Goal: Information Seeking & Learning: Compare options

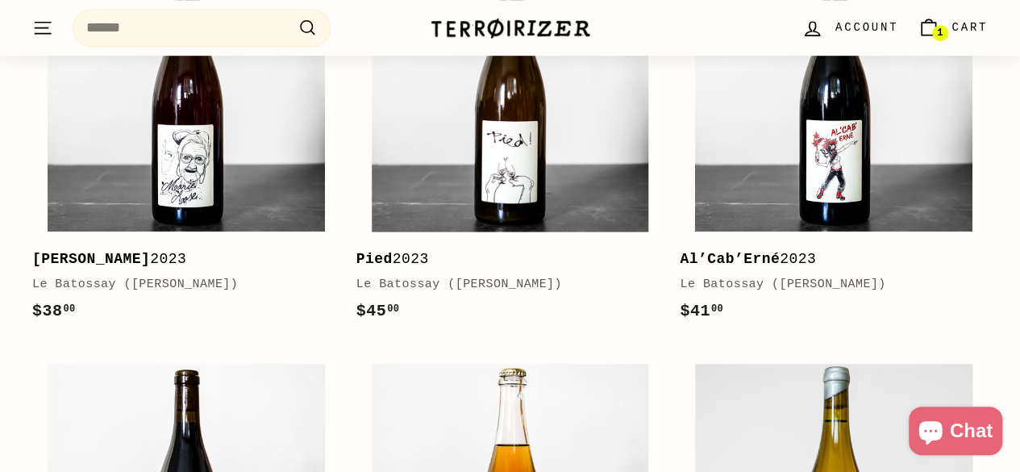
scroll to position [483, 0]
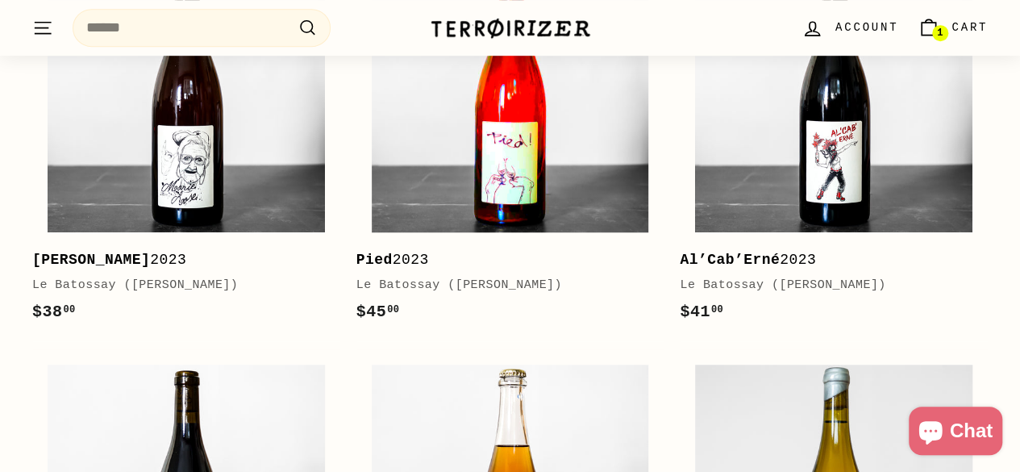
click at [522, 159] on img at bounding box center [510, 93] width 277 height 277
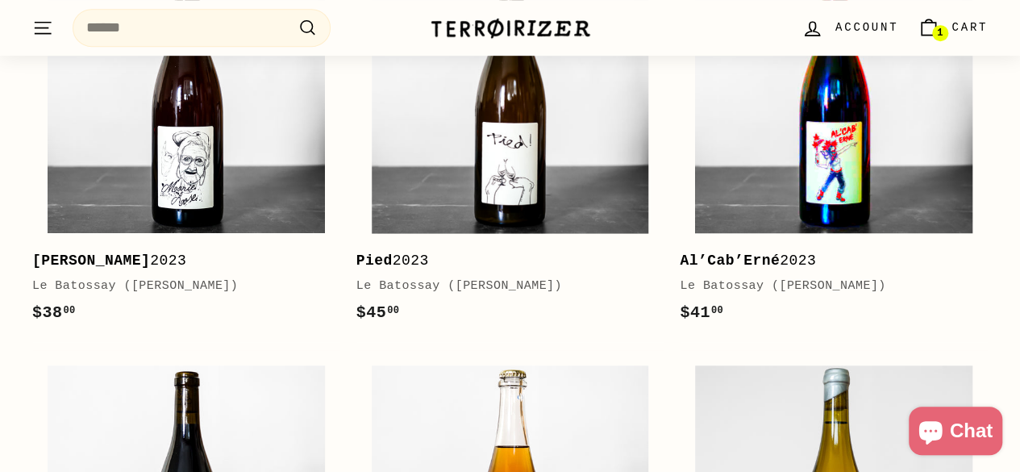
click at [767, 122] on img at bounding box center [833, 94] width 277 height 277
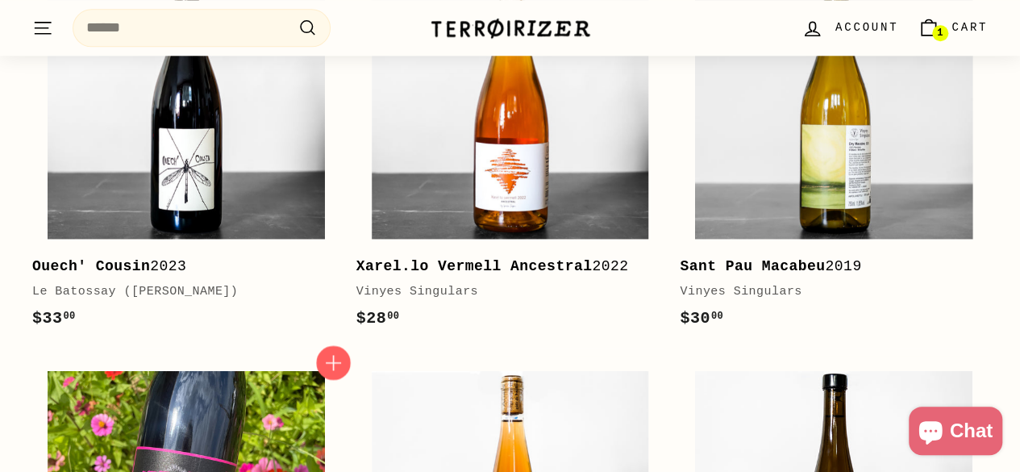
scroll to position [724, 0]
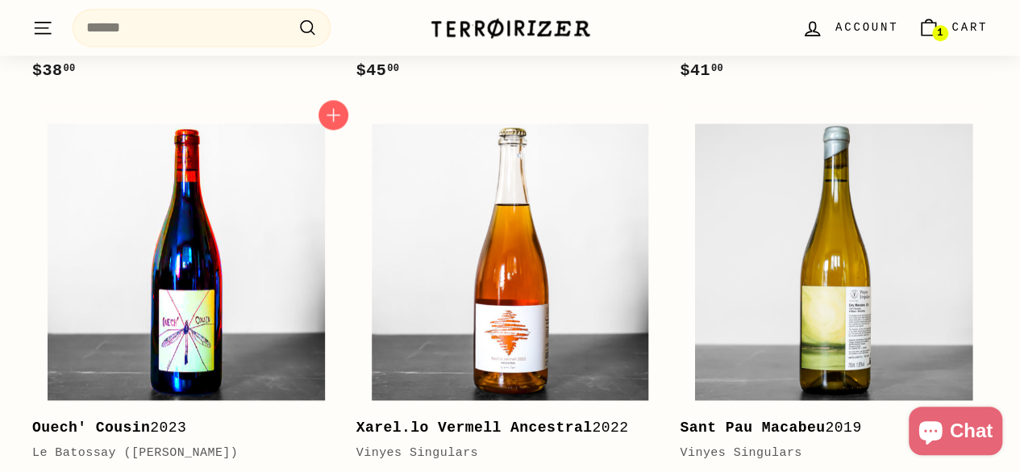
click at [255, 330] on img at bounding box center [186, 261] width 277 height 277
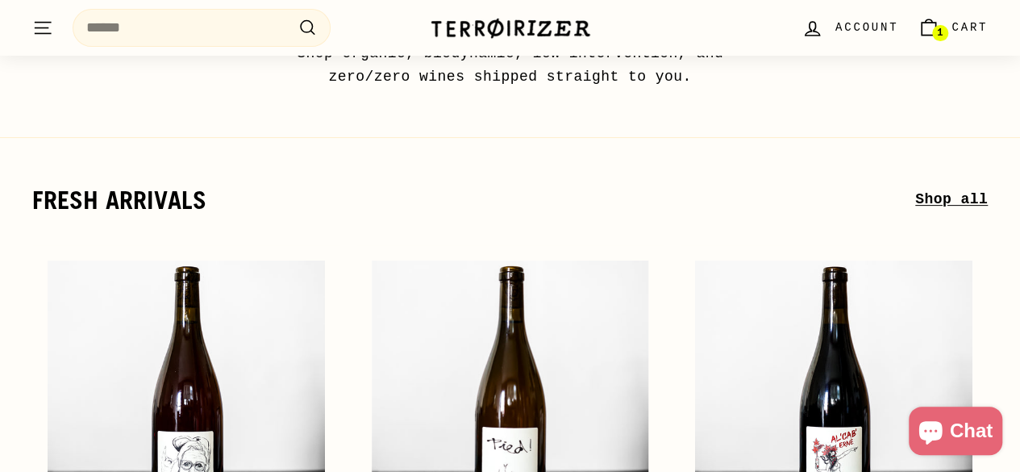
scroll to position [0, 0]
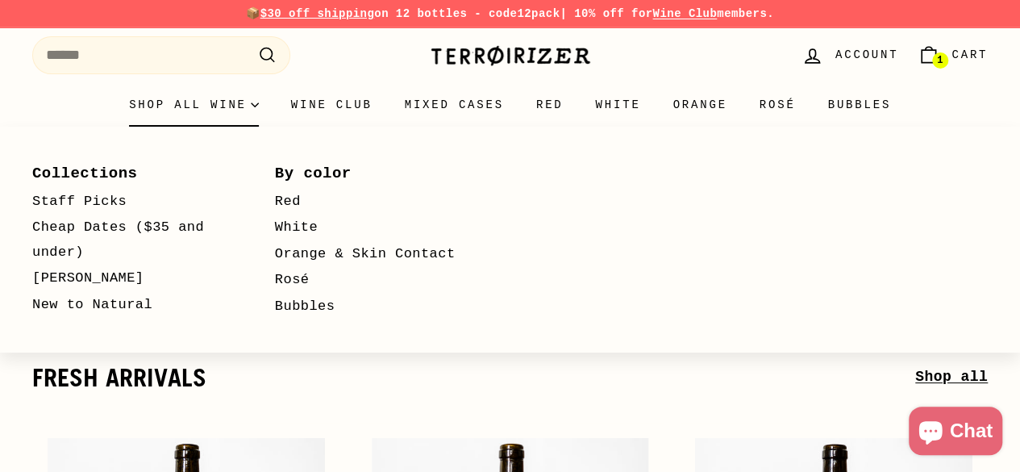
click at [145, 116] on summary "Shop all wine" at bounding box center [194, 105] width 162 height 44
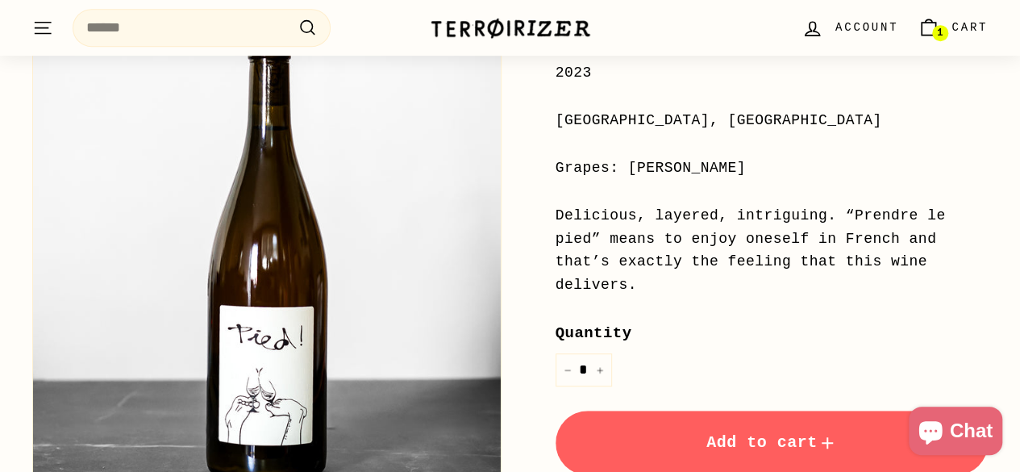
scroll to position [403, 0]
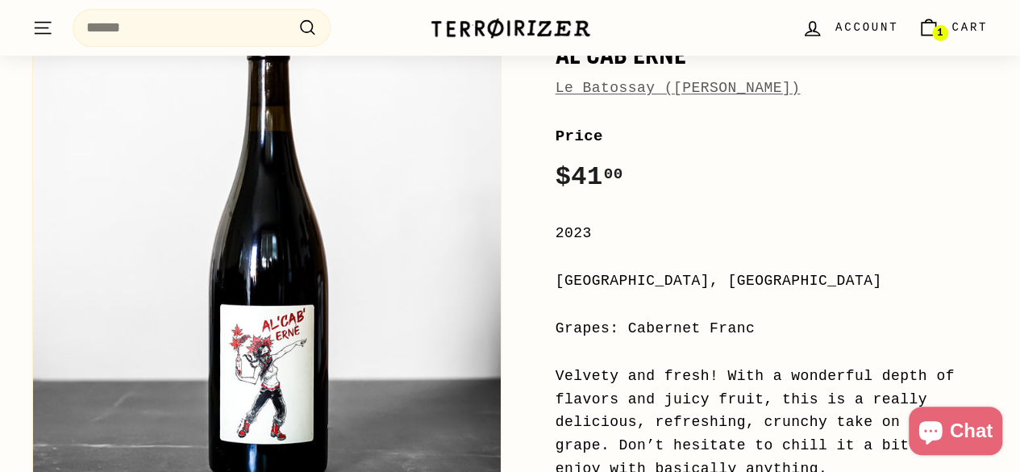
scroll to position [484, 0]
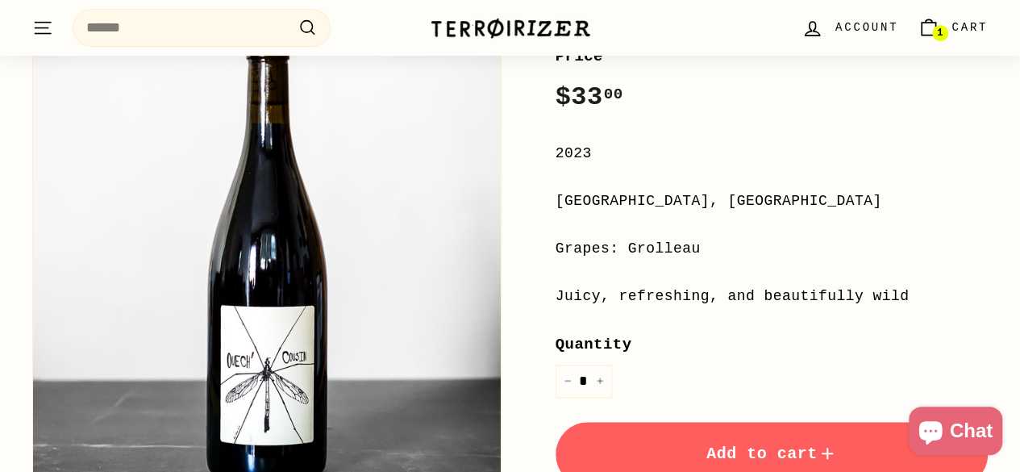
scroll to position [322, 0]
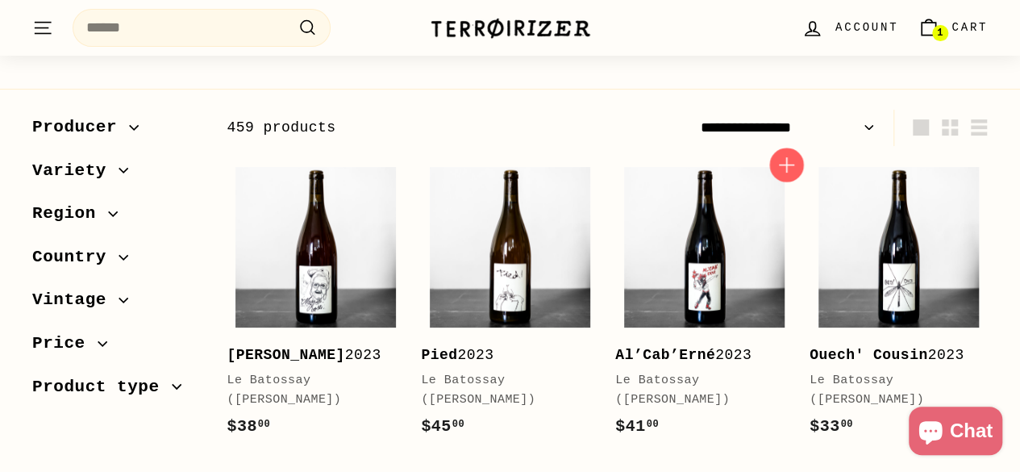
scroll to position [161, 0]
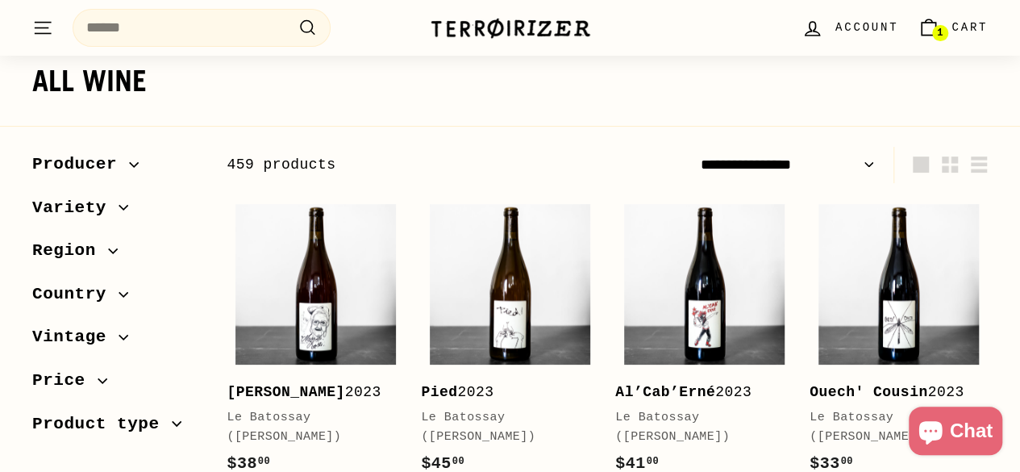
click at [852, 164] on select "**********" at bounding box center [787, 165] width 188 height 36
click at [805, 159] on select "**********" at bounding box center [787, 165] width 188 height 36
select select "**********"
click at [693, 147] on select "**********" at bounding box center [787, 165] width 188 height 36
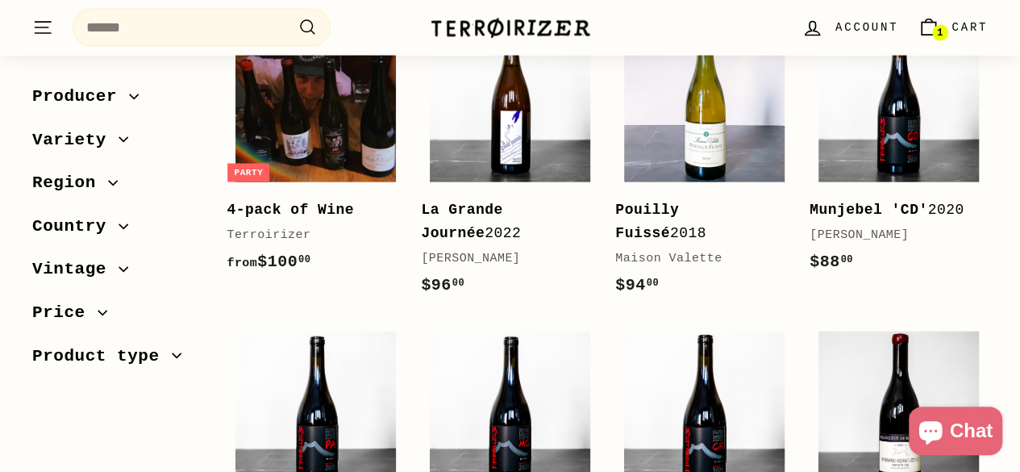
scroll to position [1693, 0]
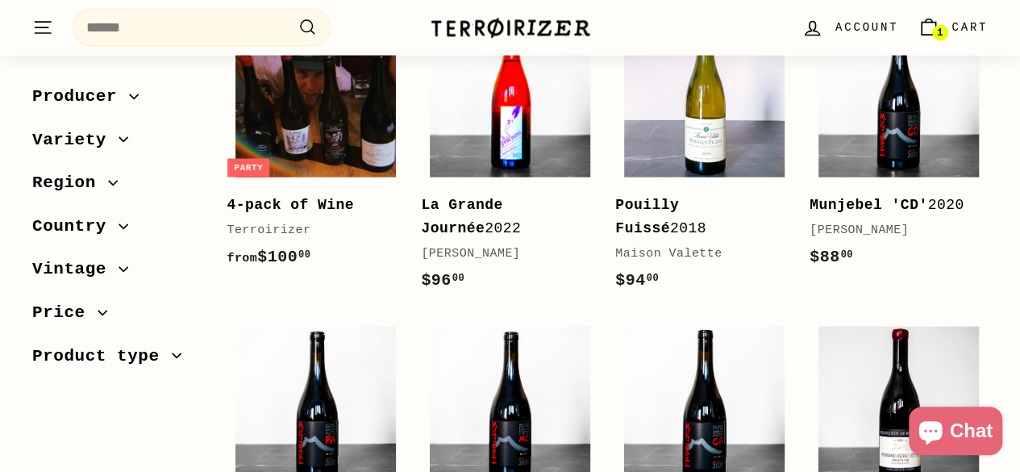
click at [527, 126] on img at bounding box center [510, 97] width 160 height 160
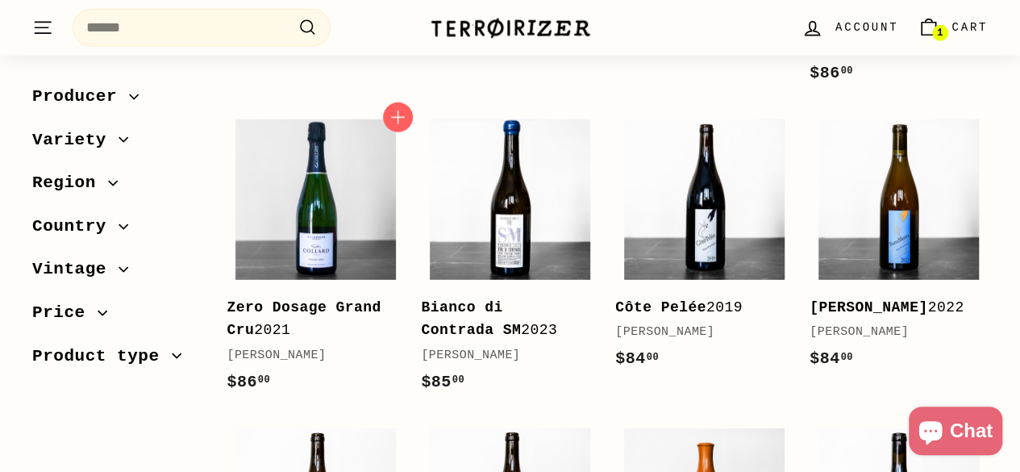
scroll to position [2257, 0]
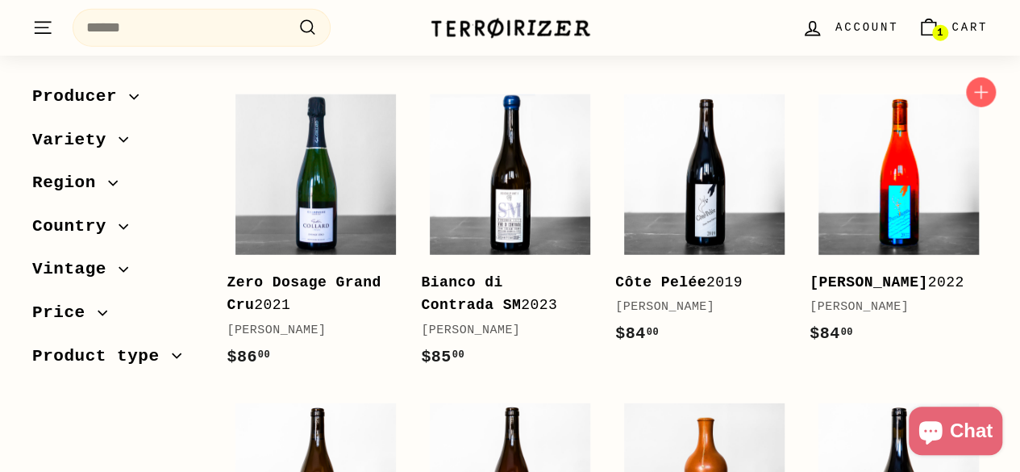
click at [833, 183] on img at bounding box center [898, 174] width 160 height 160
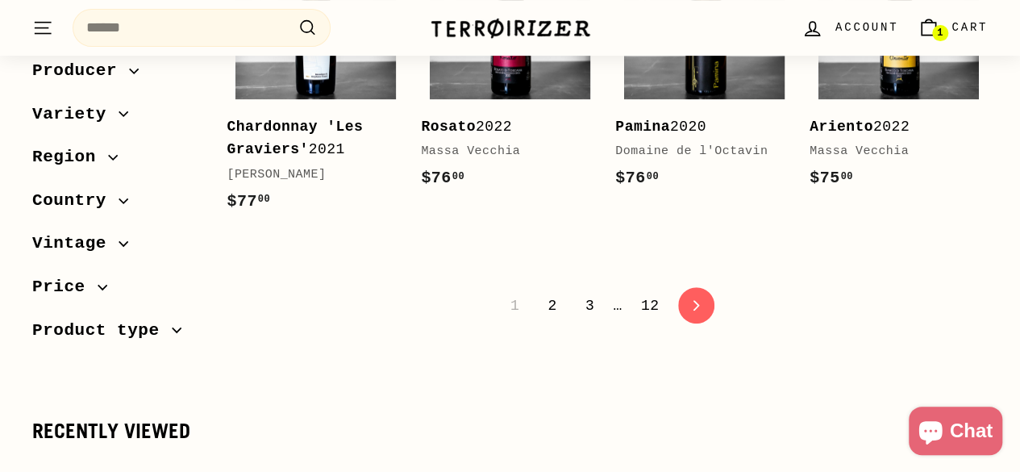
scroll to position [3452, 0]
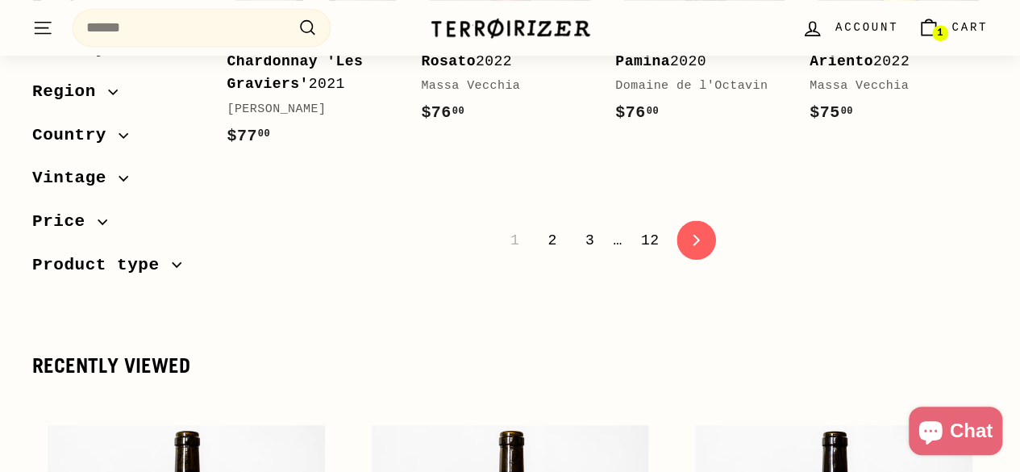
click at [693, 235] on icon "icon-chevron" at bounding box center [695, 240] width 11 height 11
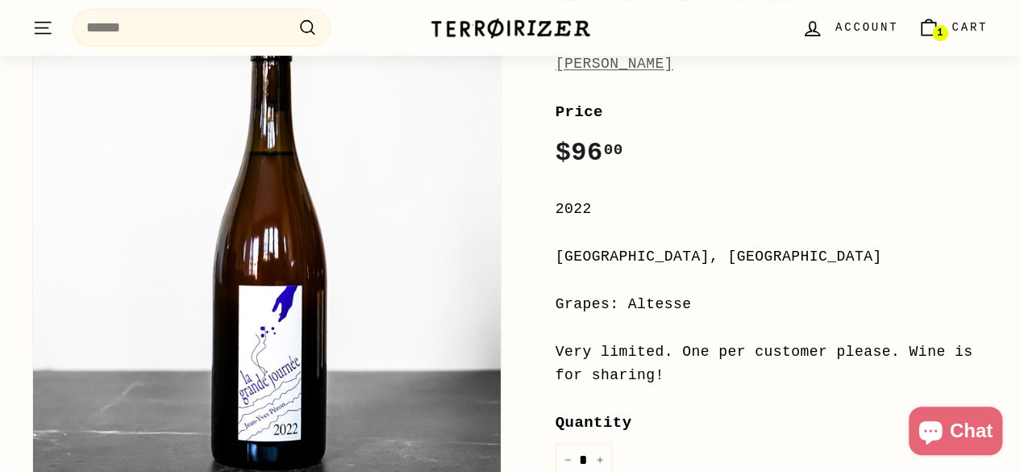
scroll to position [242, 0]
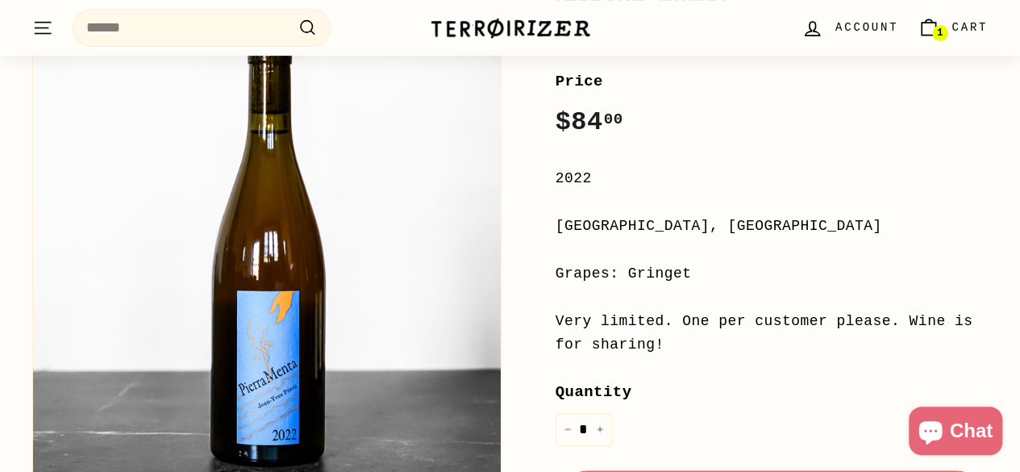
scroll to position [322, 0]
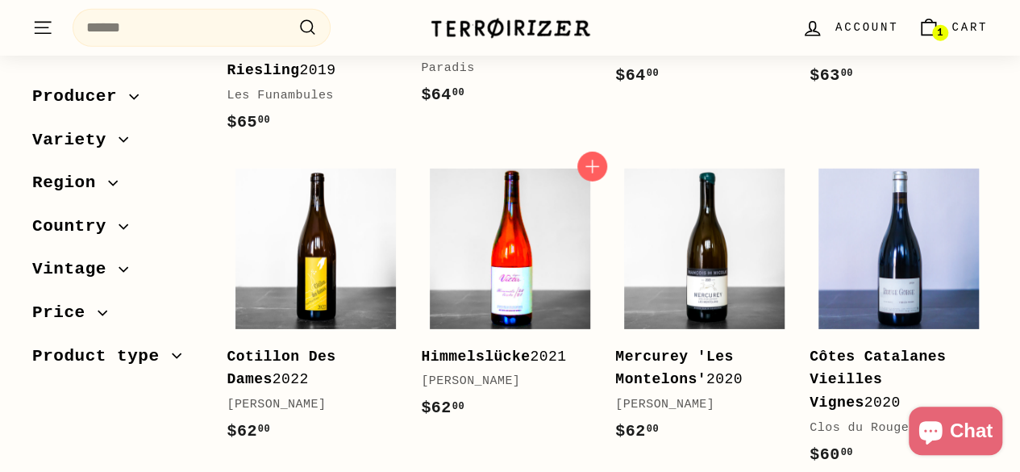
scroll to position [2419, 0]
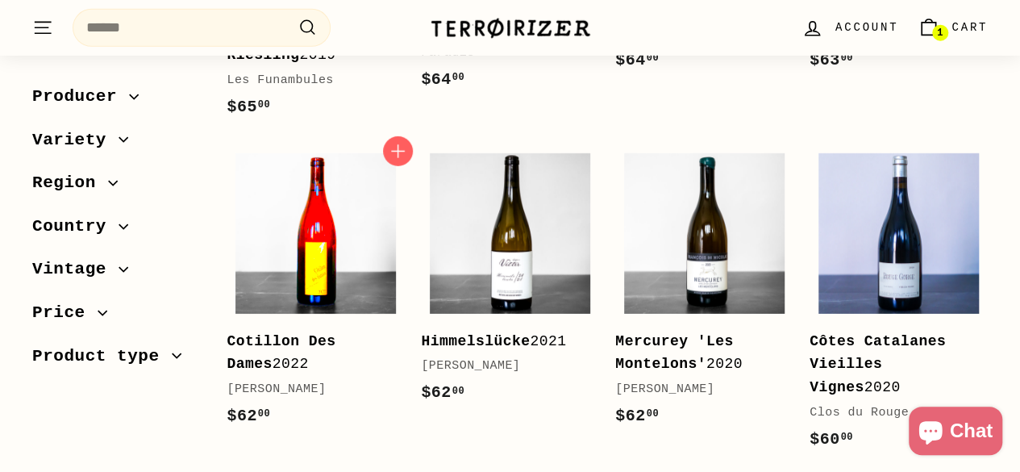
click at [334, 201] on img at bounding box center [315, 233] width 160 height 160
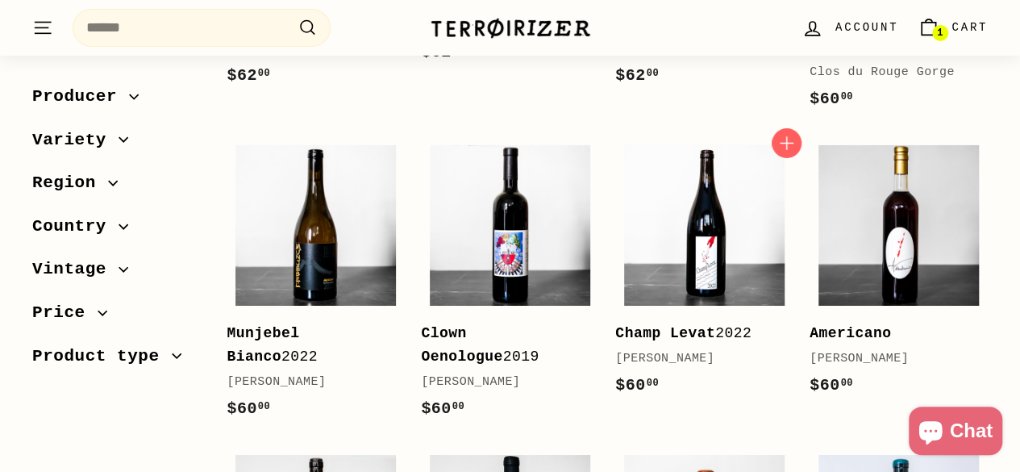
scroll to position [2724, 0]
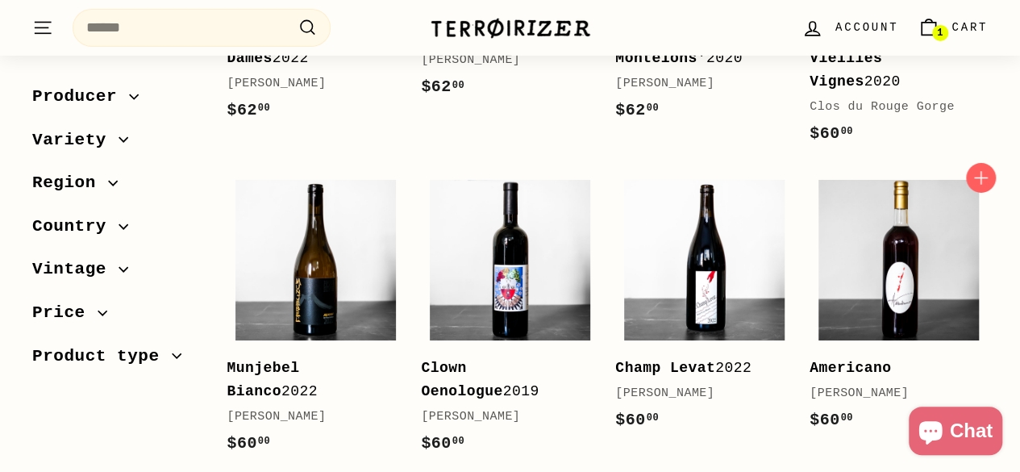
click at [879, 297] on link "Americano Chinati Vergano $60 00 $60.00" at bounding box center [898, 310] width 178 height 278
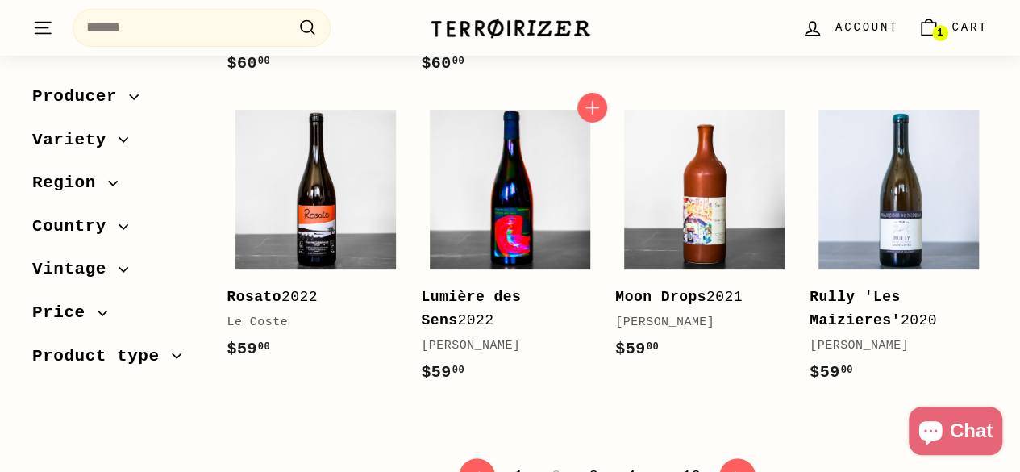
scroll to position [3109, 0]
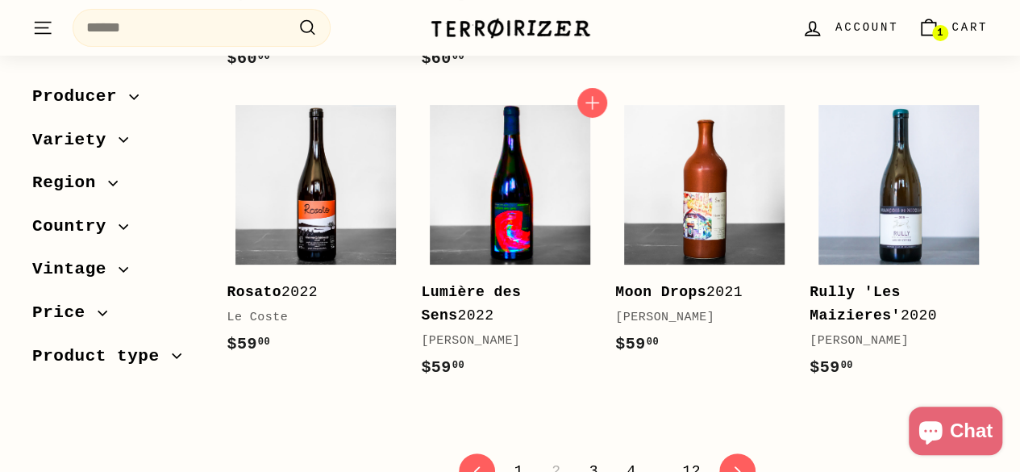
click at [537, 183] on img at bounding box center [510, 185] width 160 height 160
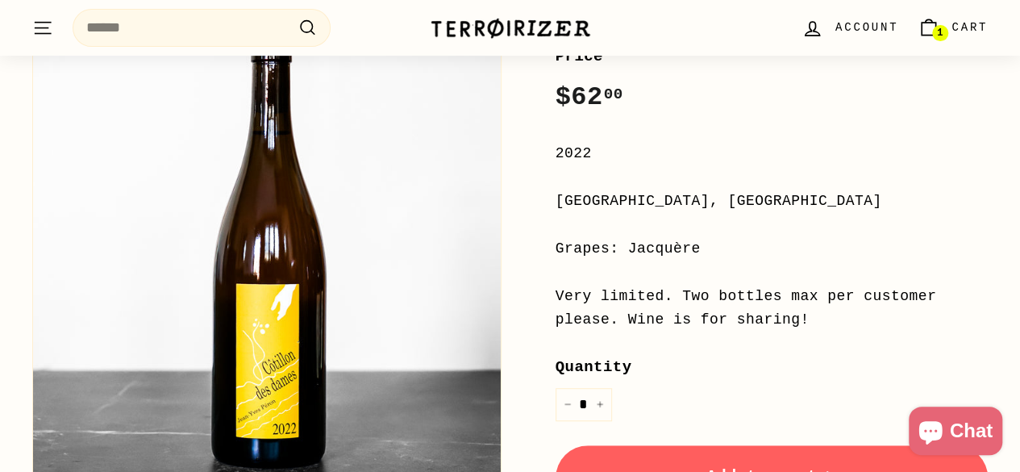
scroll to position [322, 0]
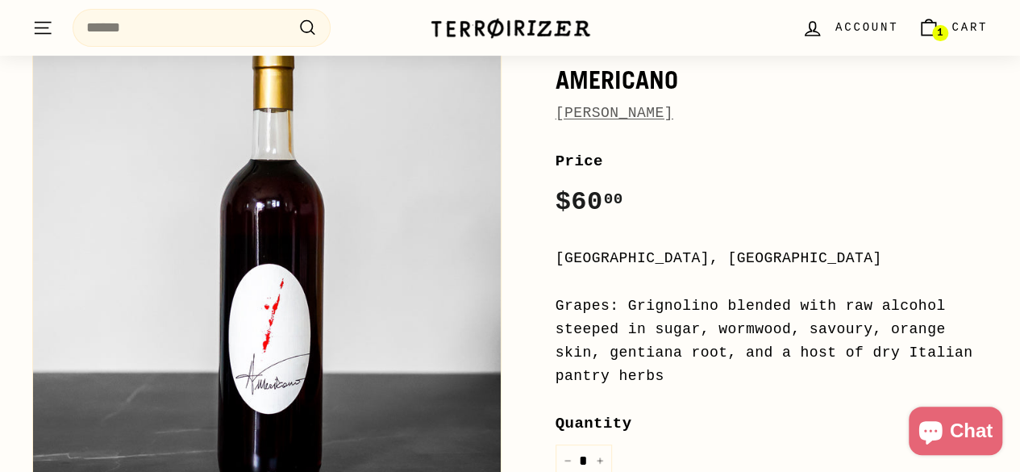
scroll to position [242, 0]
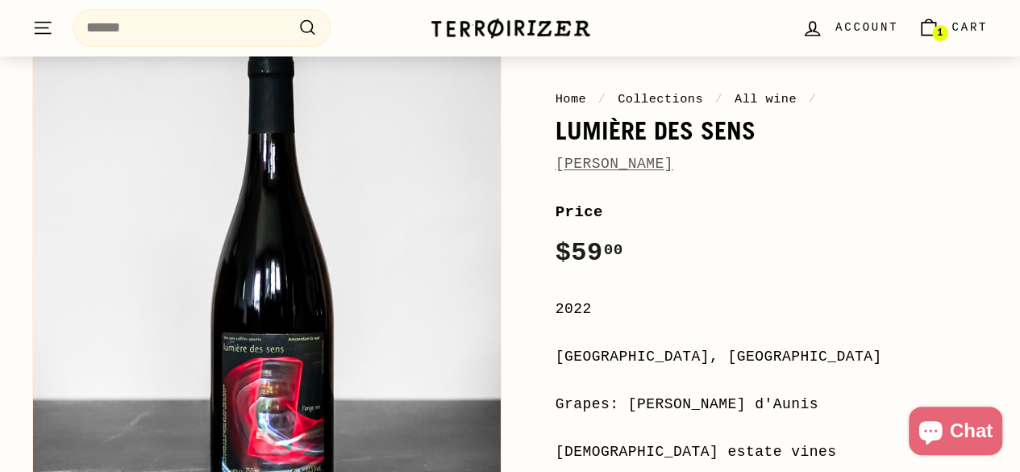
scroll to position [242, 0]
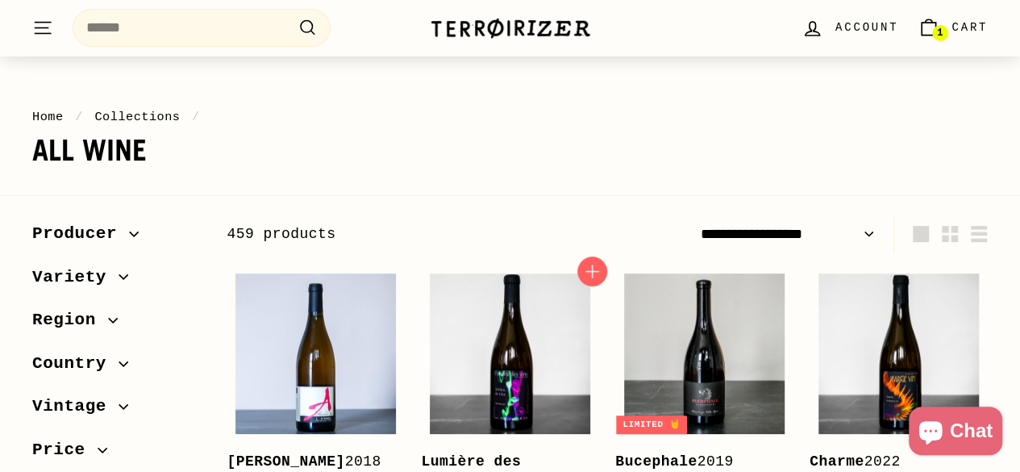
scroll to position [242, 0]
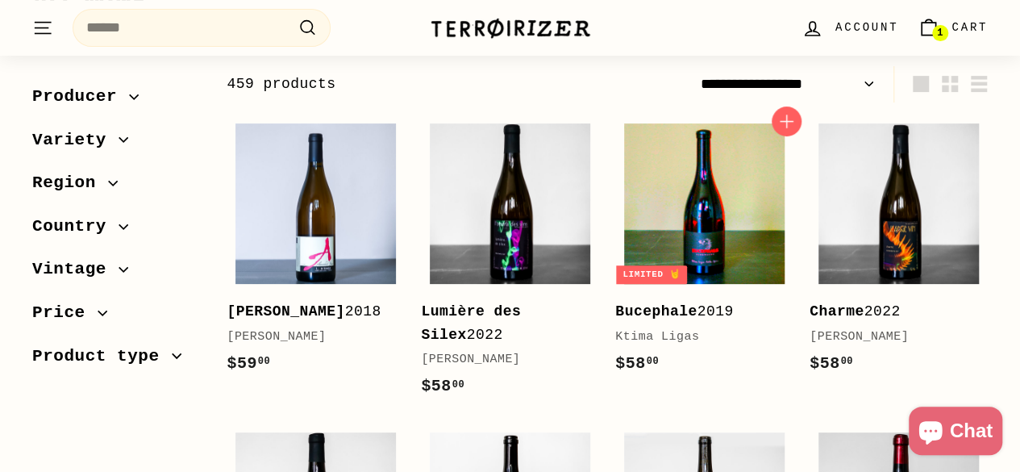
click at [702, 239] on img at bounding box center [704, 203] width 160 height 160
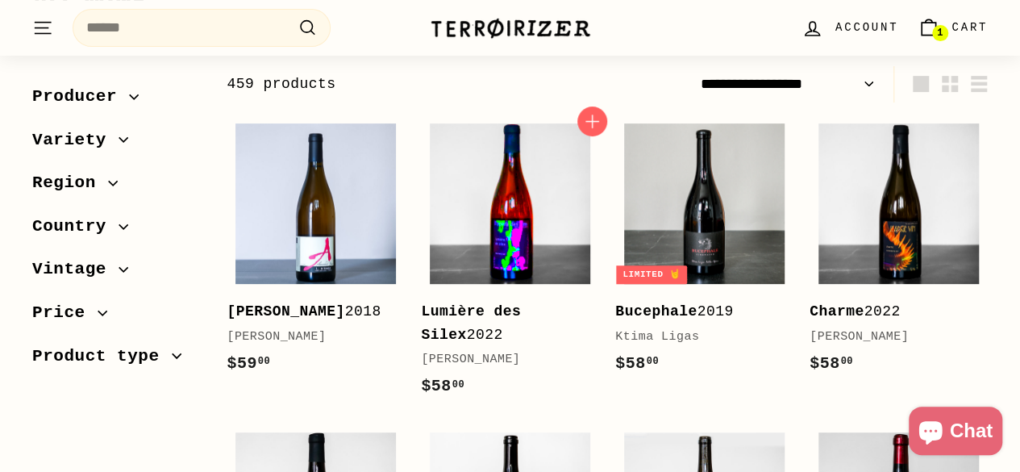
click at [509, 238] on img at bounding box center [510, 203] width 160 height 160
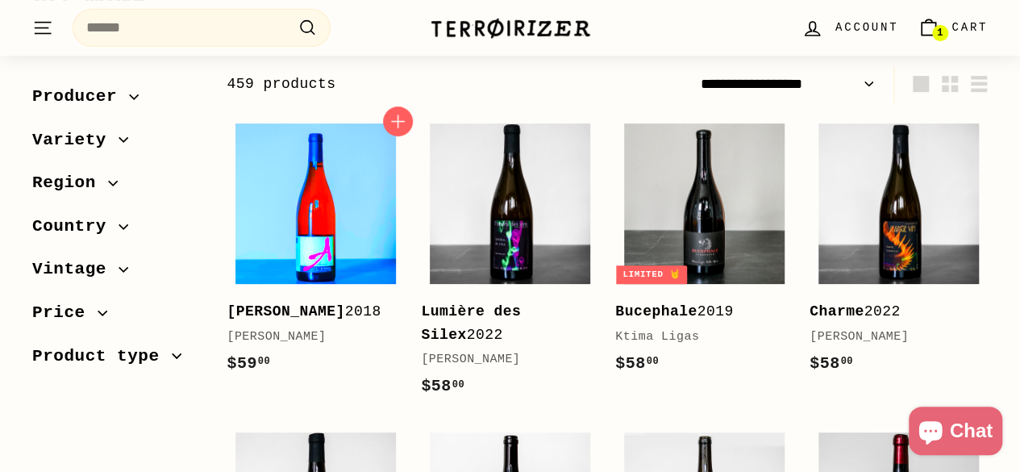
click at [300, 242] on img at bounding box center [315, 203] width 160 height 160
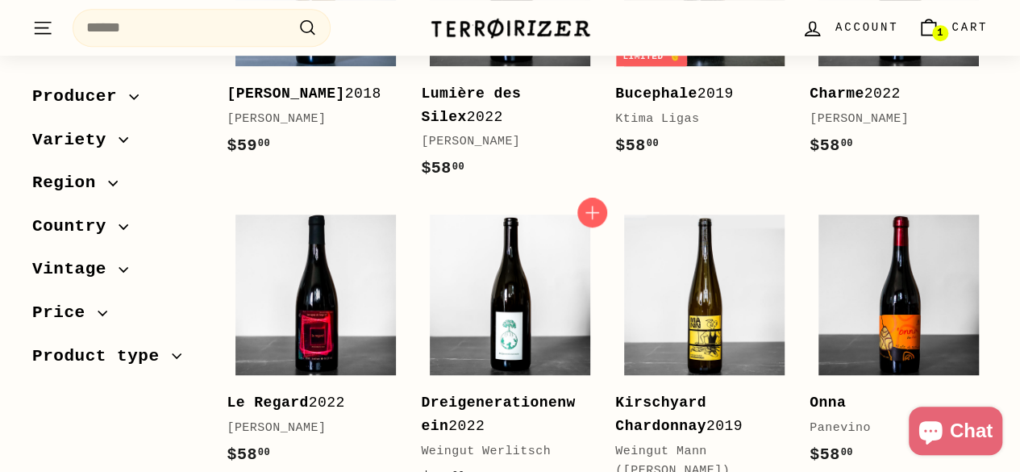
scroll to position [564, 0]
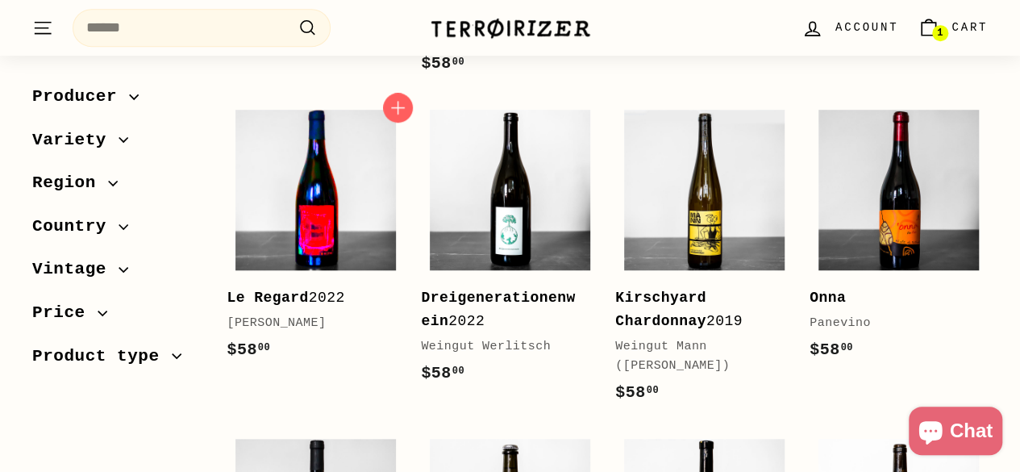
click at [266, 236] on img at bounding box center [315, 190] width 160 height 160
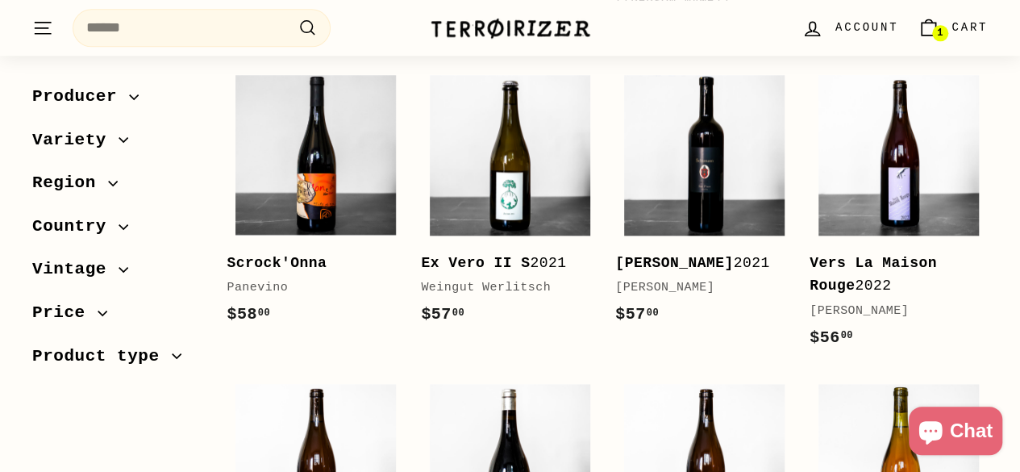
scroll to position [965, 0]
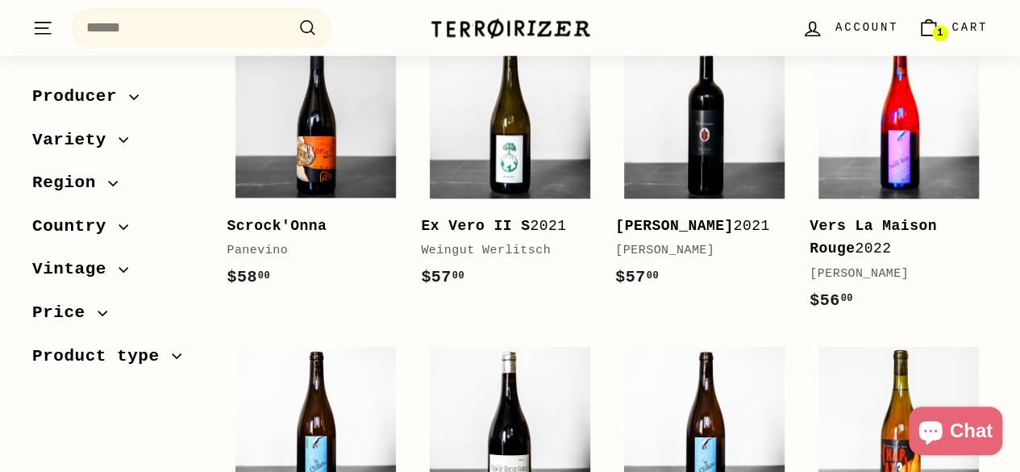
click at [868, 188] on img at bounding box center [898, 118] width 160 height 160
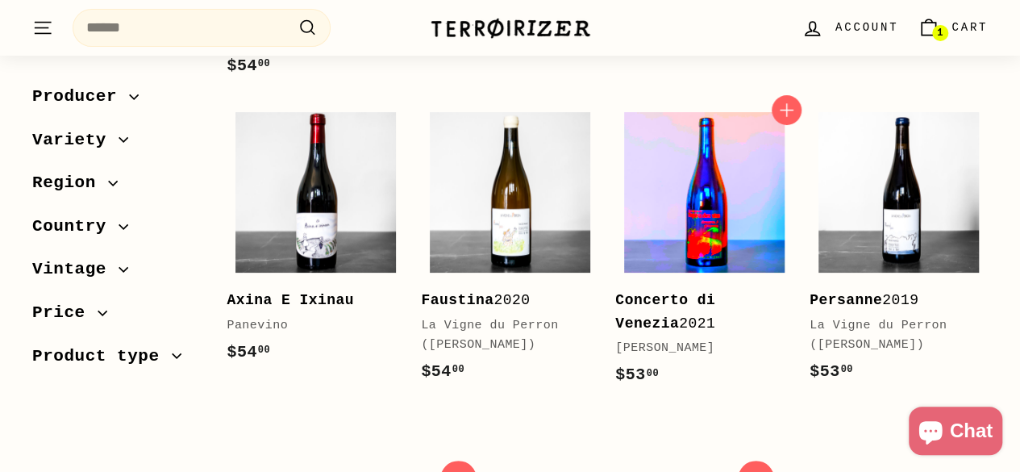
scroll to position [3220, 0]
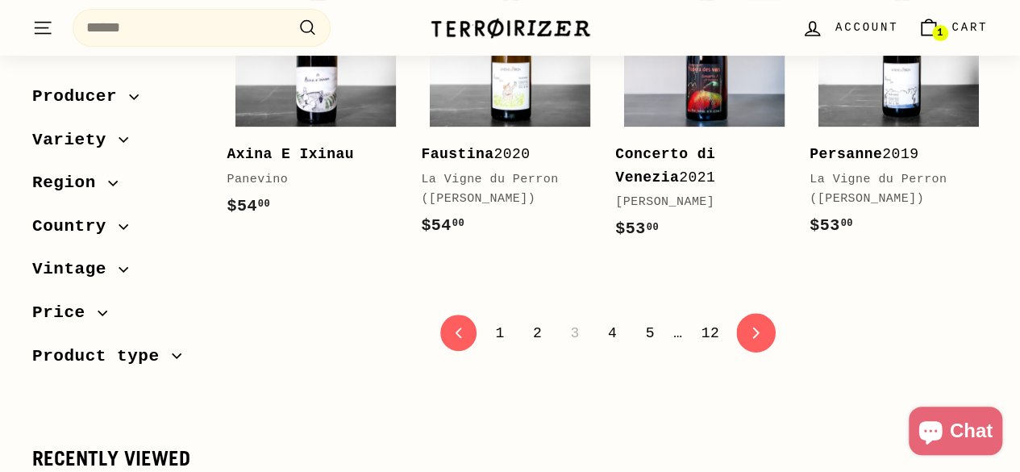
click at [753, 327] on icon "icon-chevron" at bounding box center [756, 332] width 11 height 11
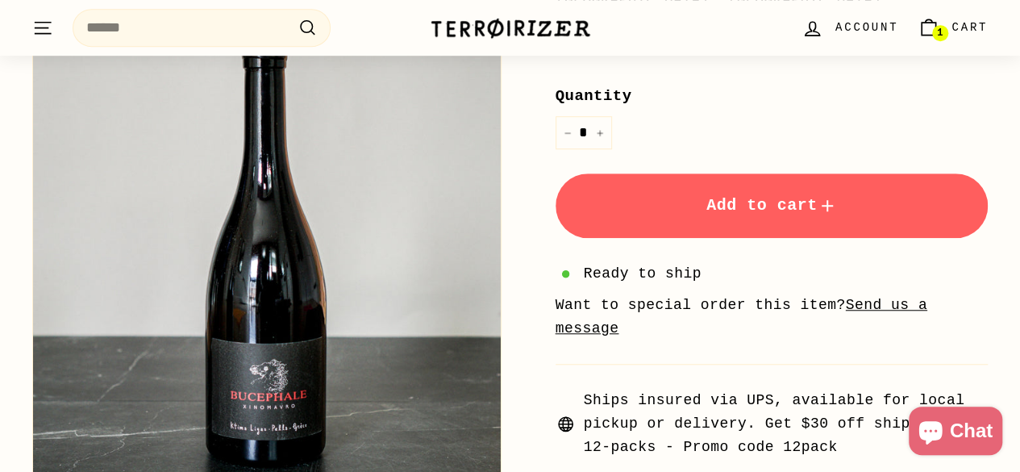
scroll to position [645, 0]
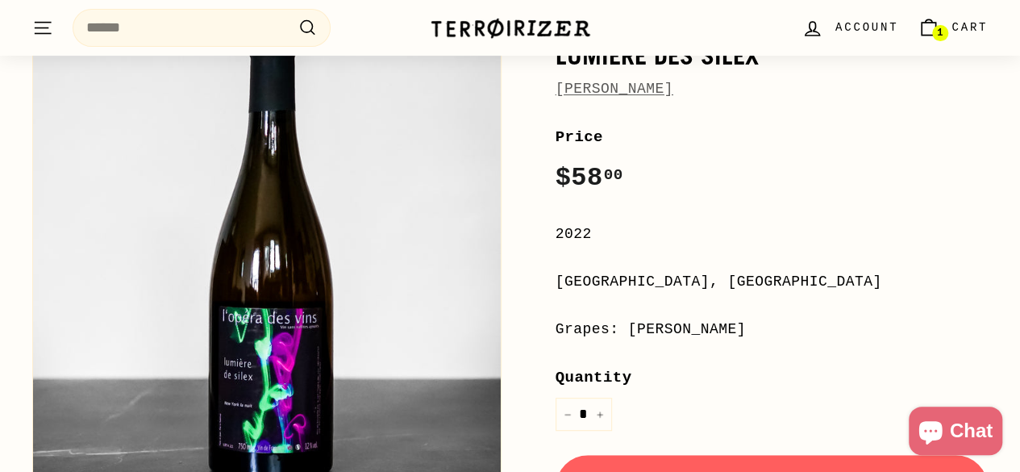
scroll to position [242, 0]
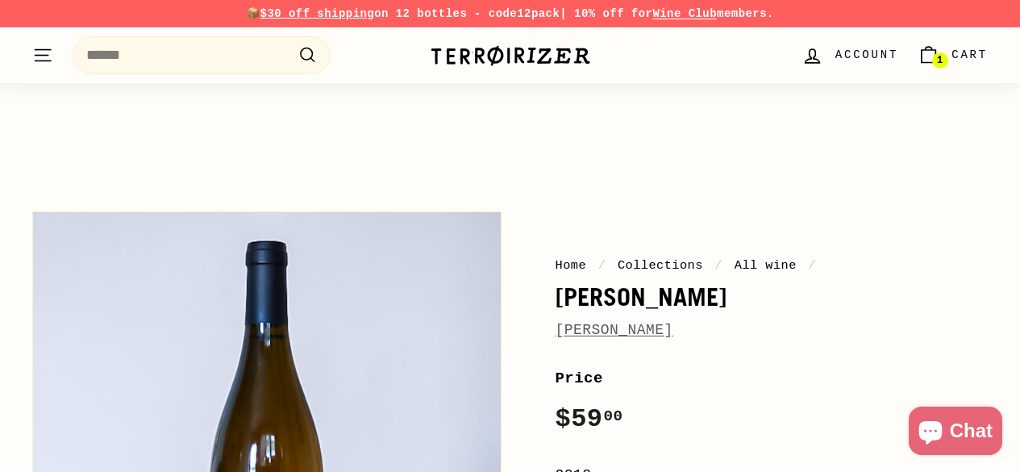
scroll to position [161, 0]
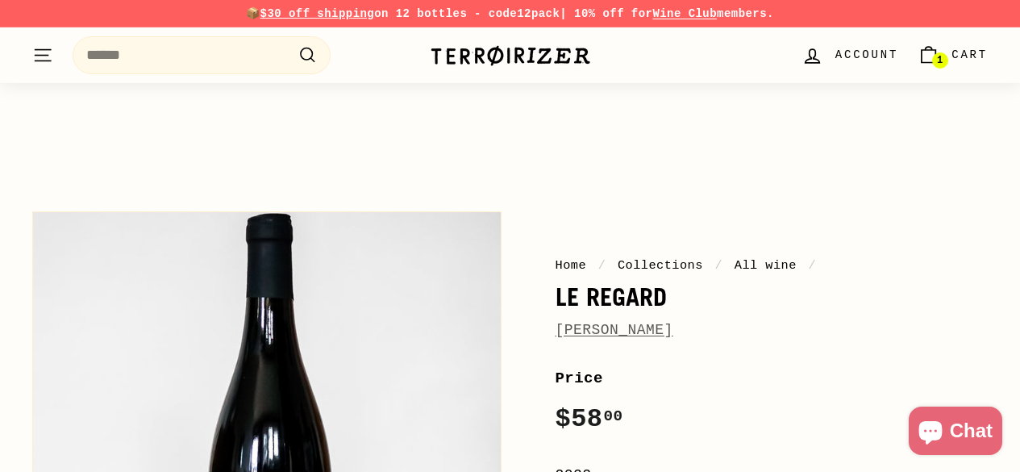
scroll to position [242, 0]
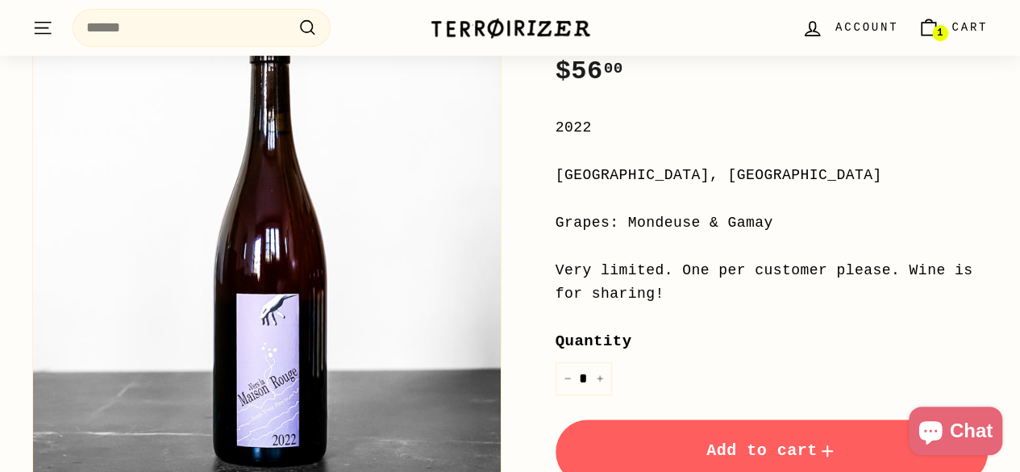
scroll to position [322, 0]
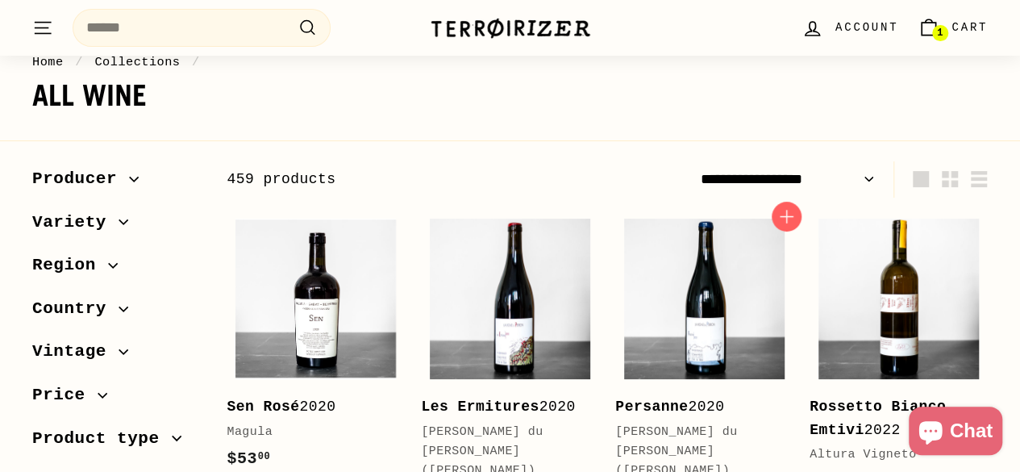
scroll to position [242, 0]
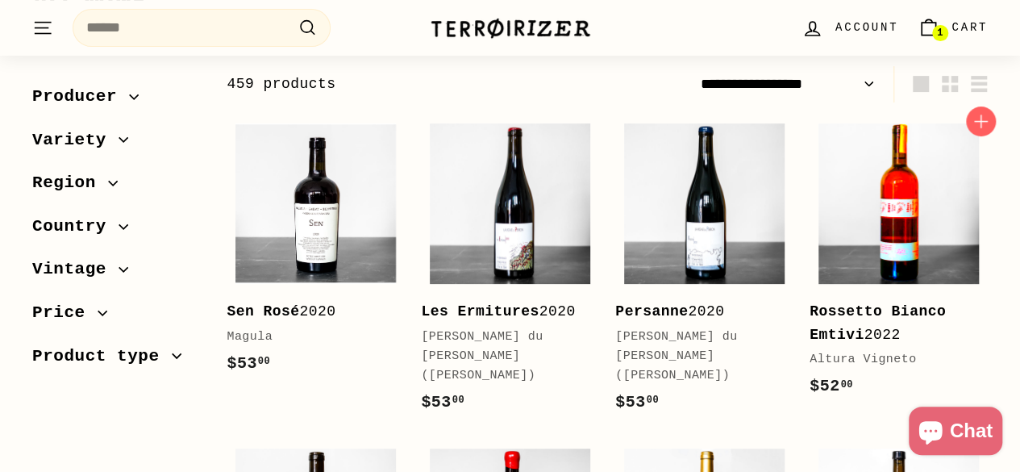
click at [853, 254] on img at bounding box center [898, 203] width 160 height 160
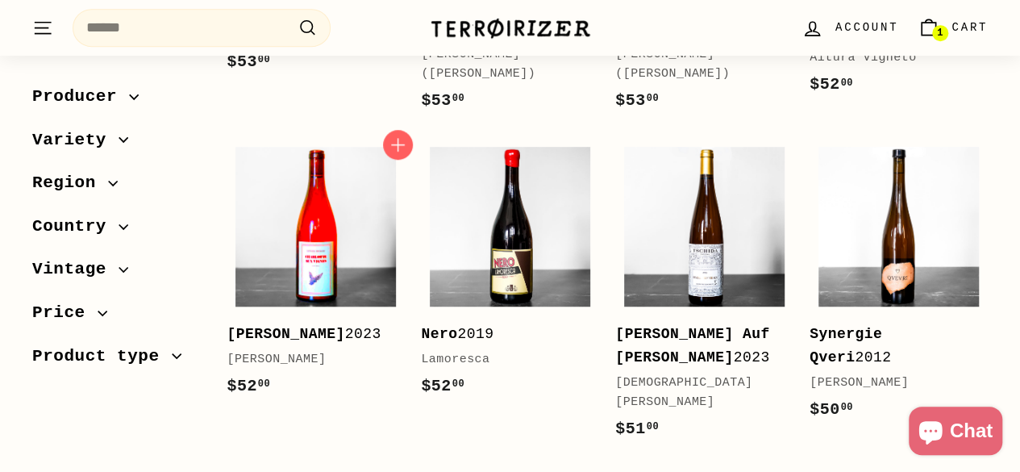
scroll to position [564, 0]
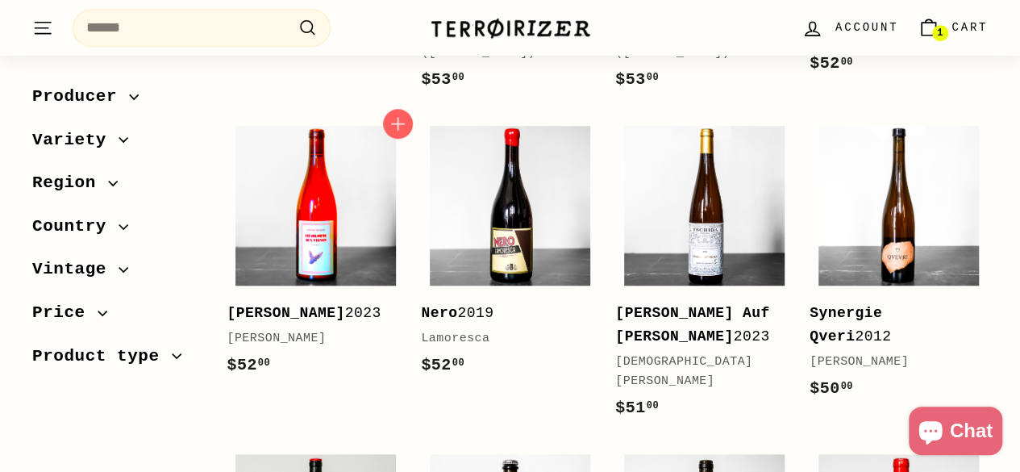
click at [312, 227] on img at bounding box center [315, 206] width 160 height 160
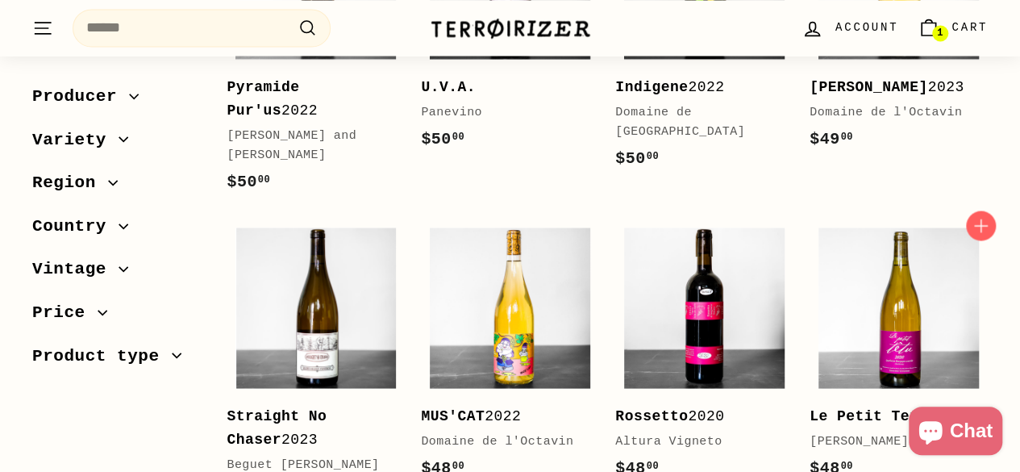
scroll to position [1287, 0]
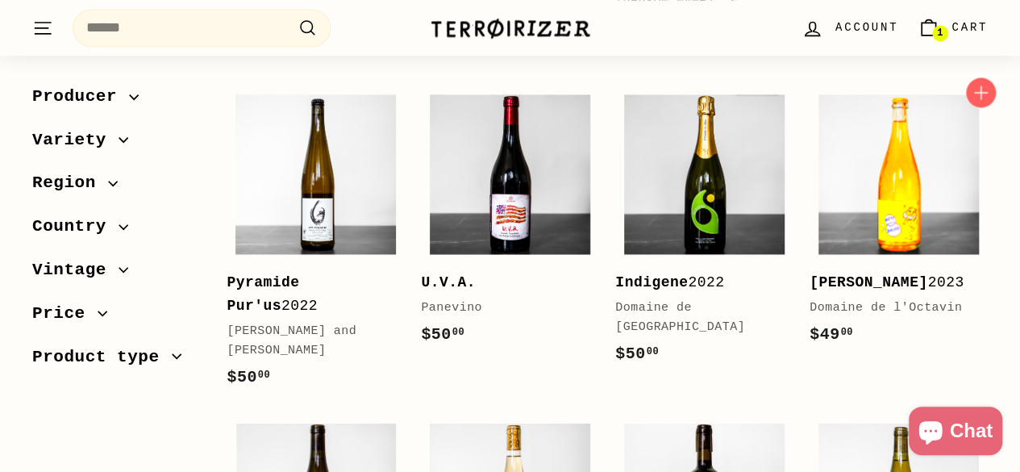
click at [848, 167] on img at bounding box center [898, 174] width 160 height 160
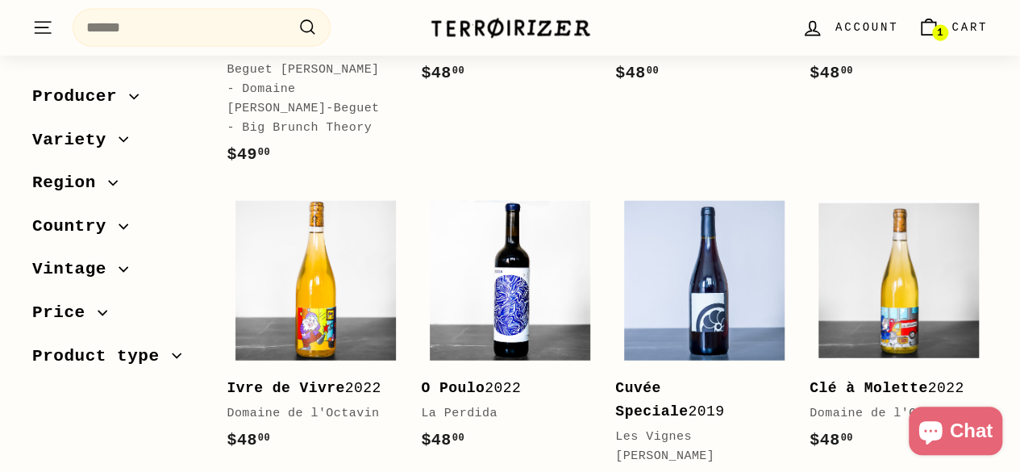
scroll to position [1928, 0]
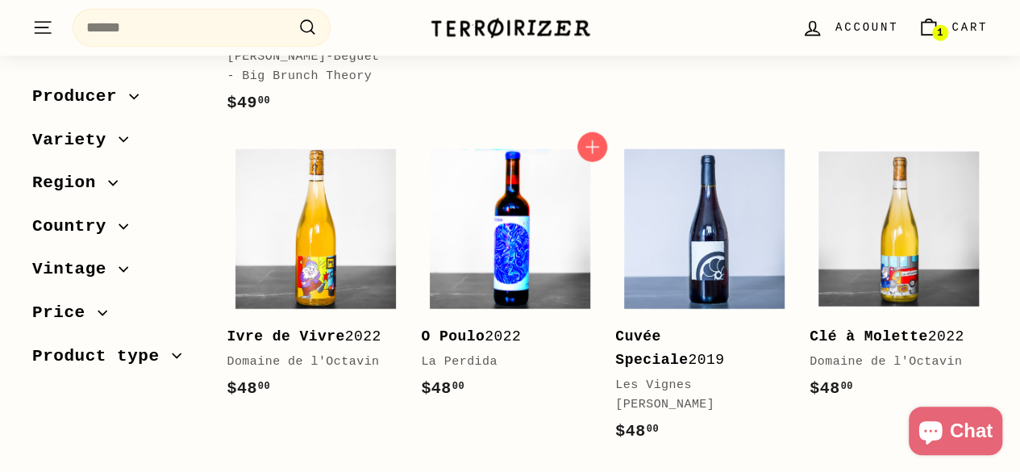
click at [534, 177] on img at bounding box center [510, 229] width 160 height 160
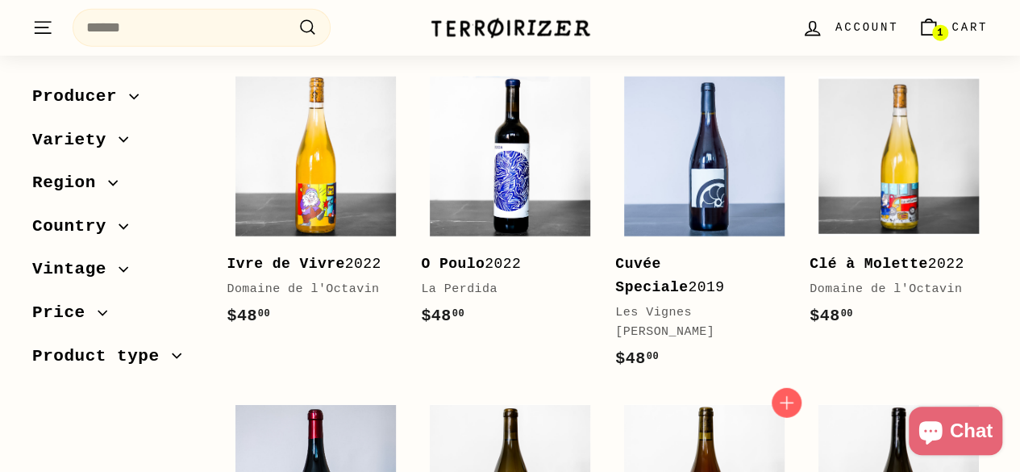
scroll to position [2158, 0]
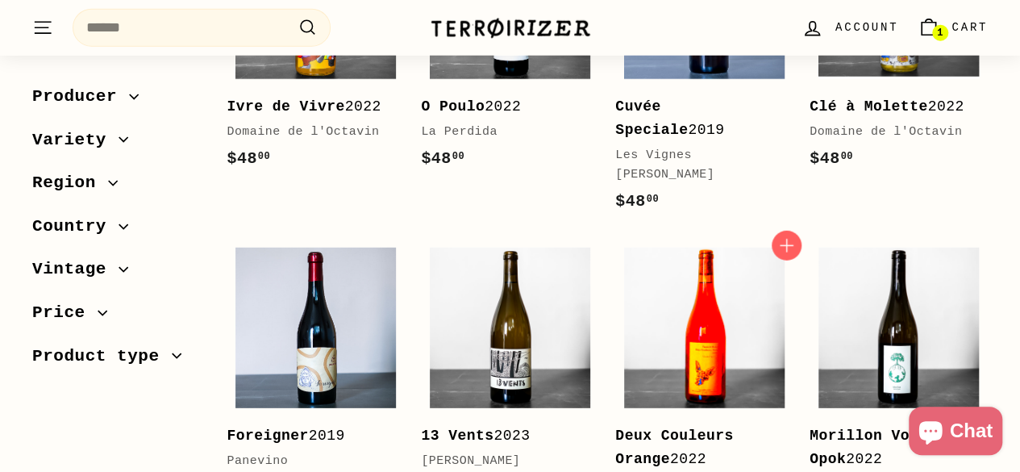
click at [697, 248] on img at bounding box center [704, 328] width 160 height 160
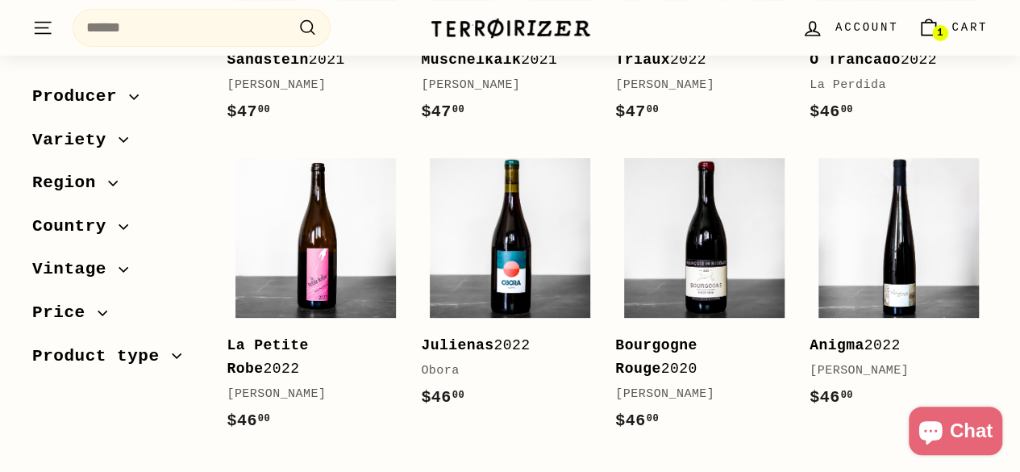
scroll to position [3194, 0]
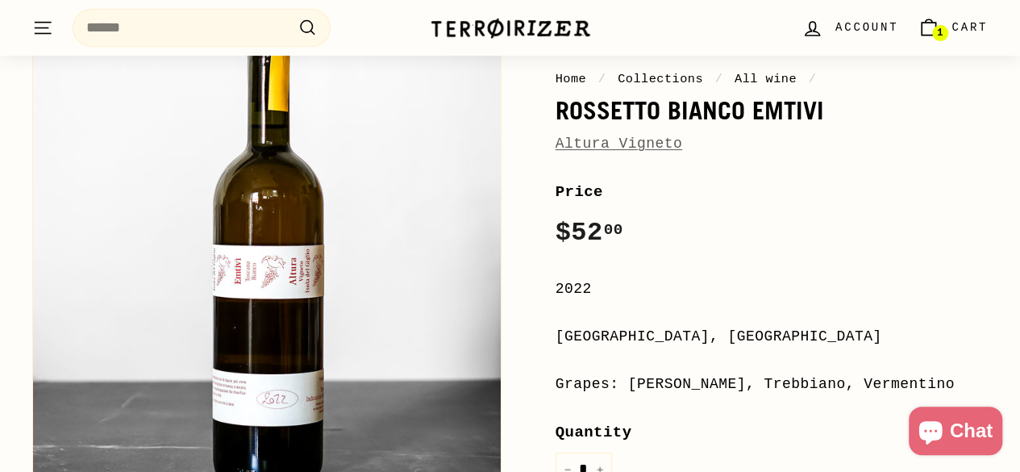
scroll to position [161, 0]
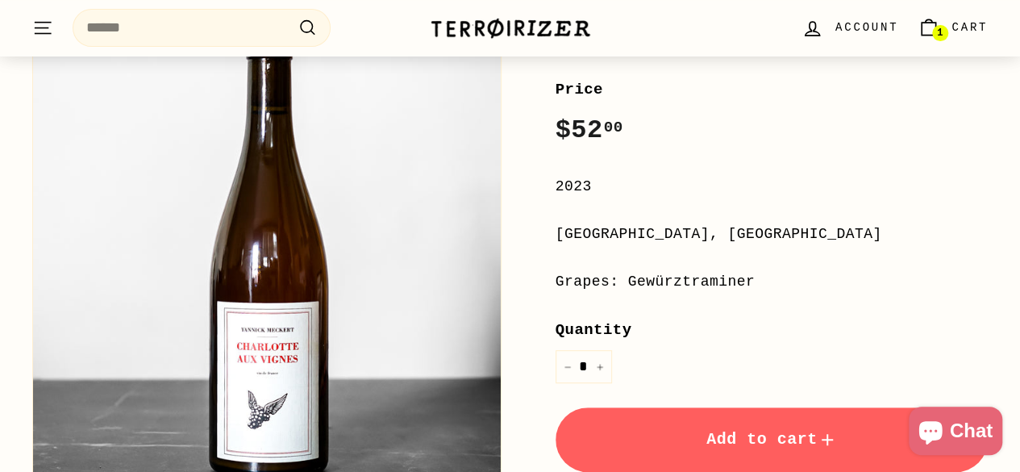
scroll to position [322, 0]
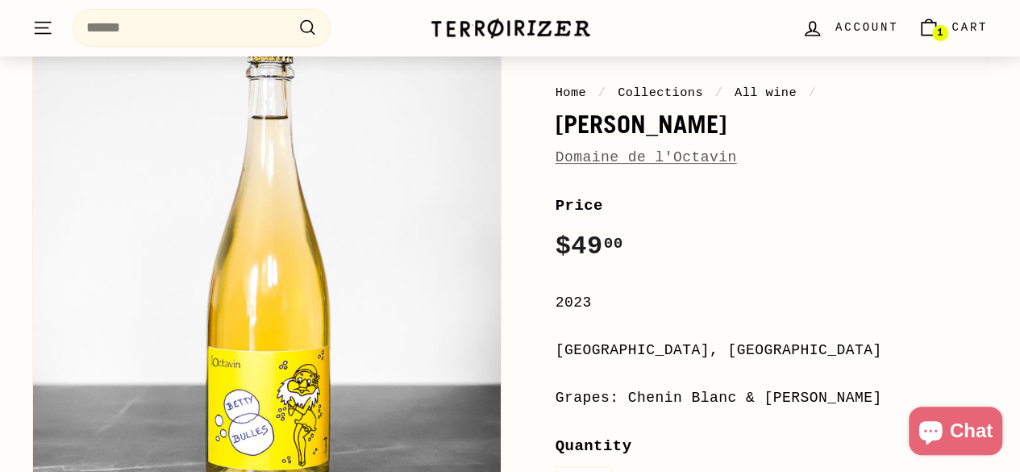
scroll to position [242, 0]
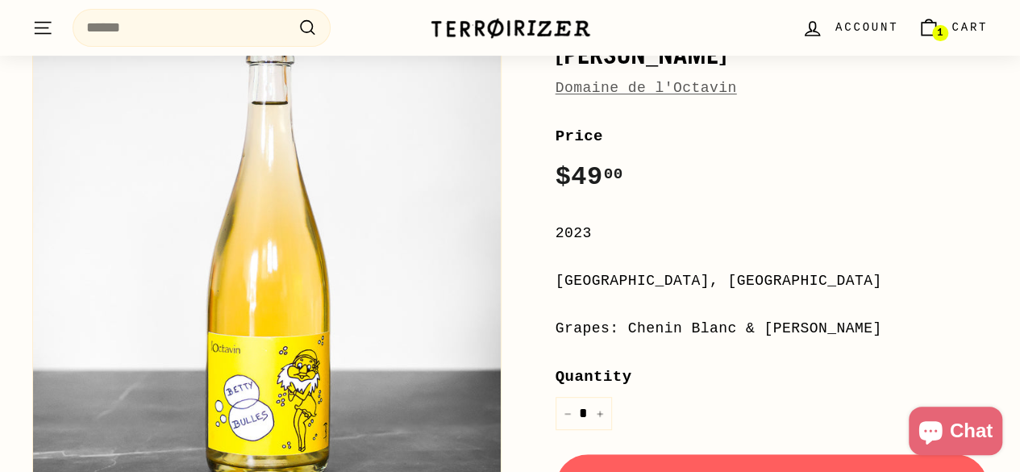
click at [650, 91] on link "Domaine de l'Octavin" at bounding box center [645, 88] width 181 height 16
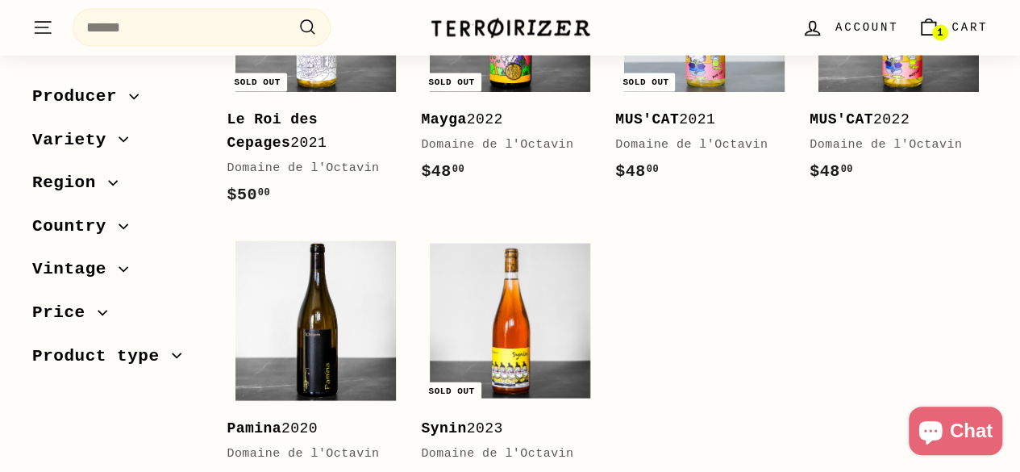
scroll to position [1532, 0]
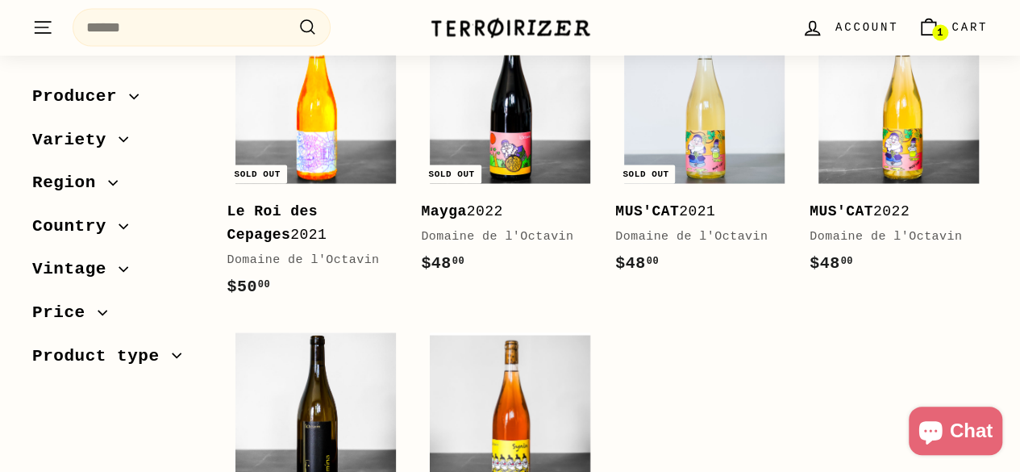
click at [285, 152] on img at bounding box center [315, 103] width 160 height 160
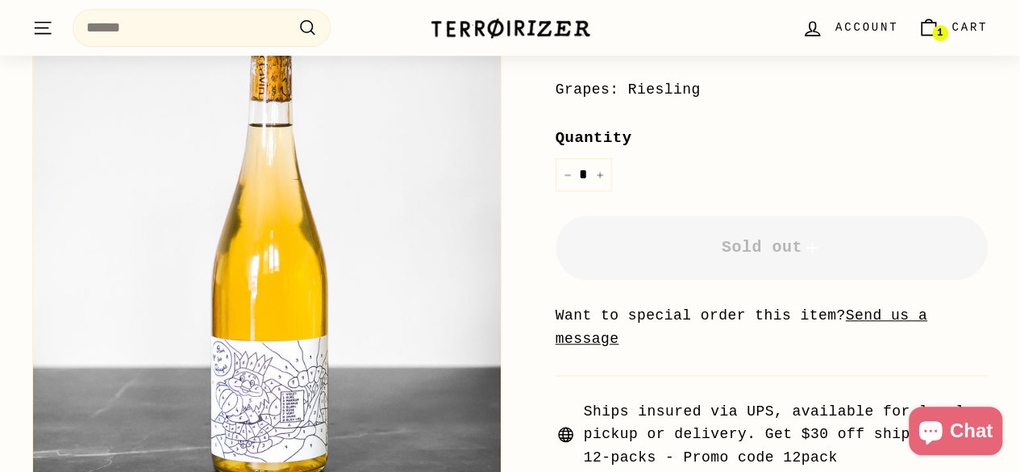
scroll to position [484, 0]
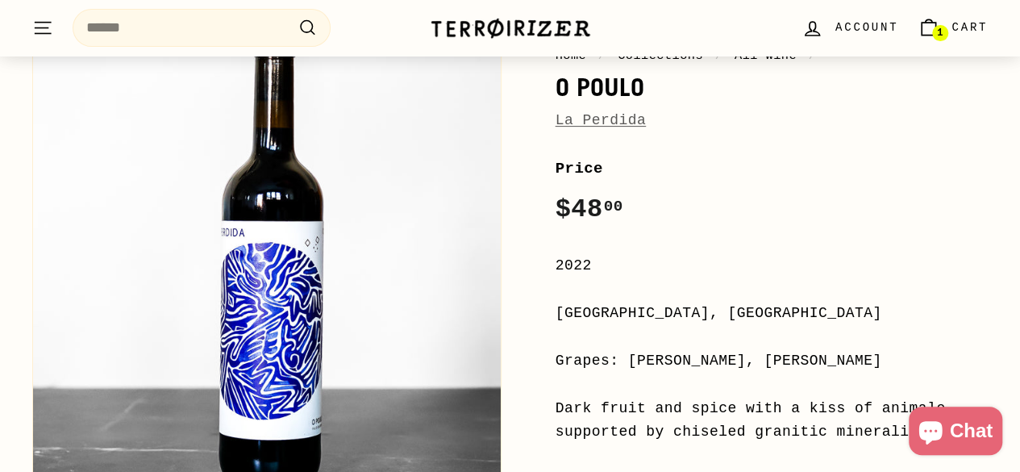
scroll to position [242, 0]
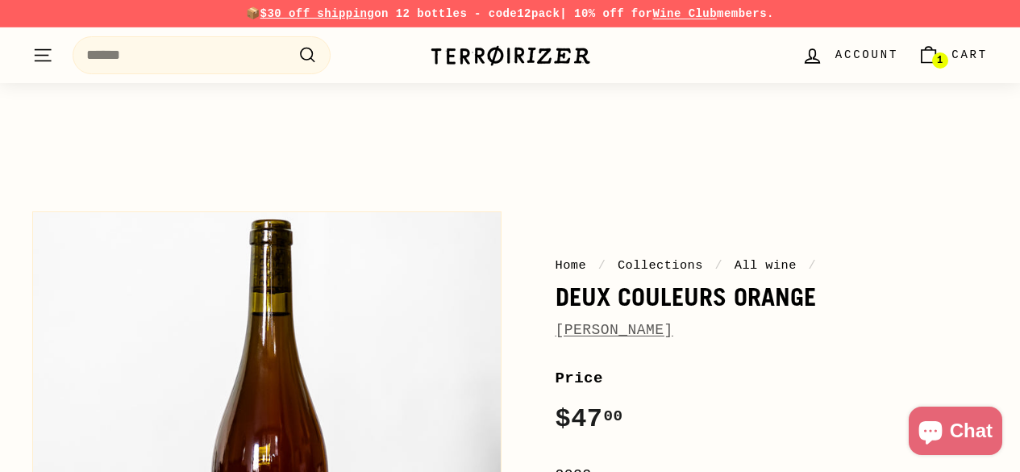
scroll to position [242, 0]
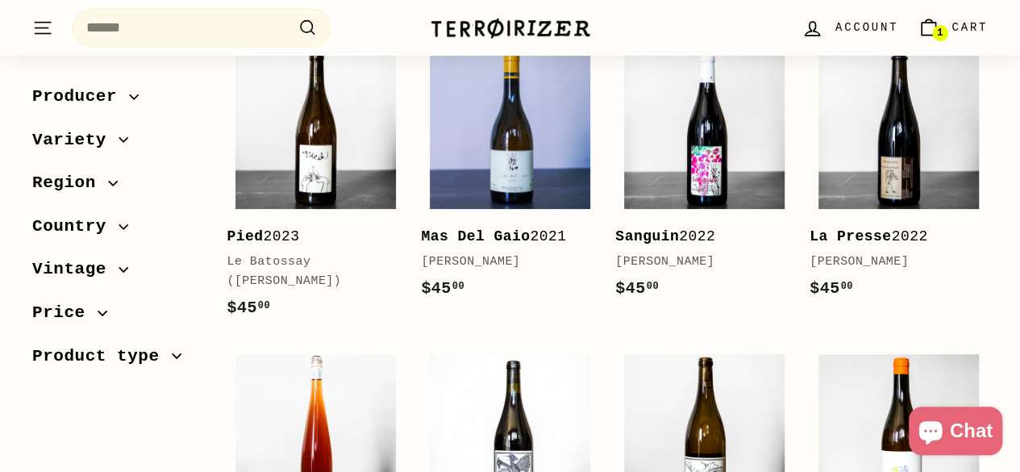
scroll to position [403, 0]
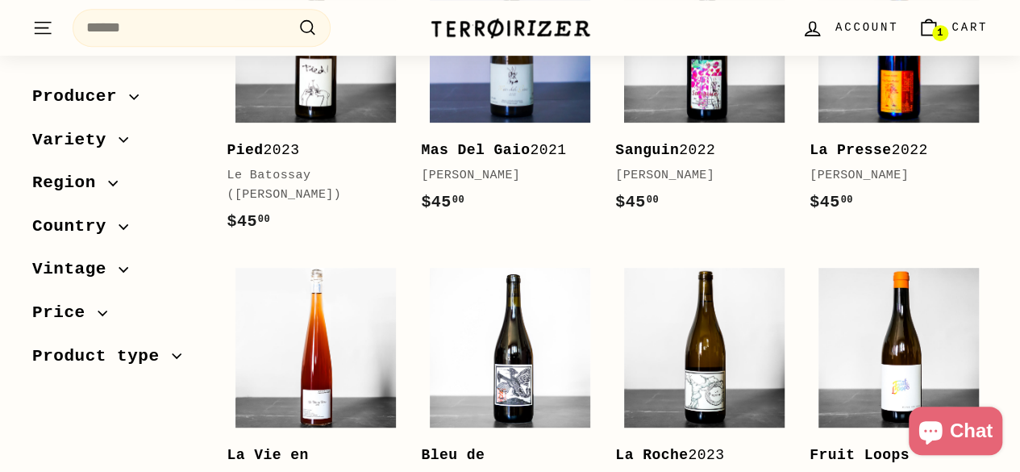
click at [876, 114] on img at bounding box center [898, 42] width 160 height 160
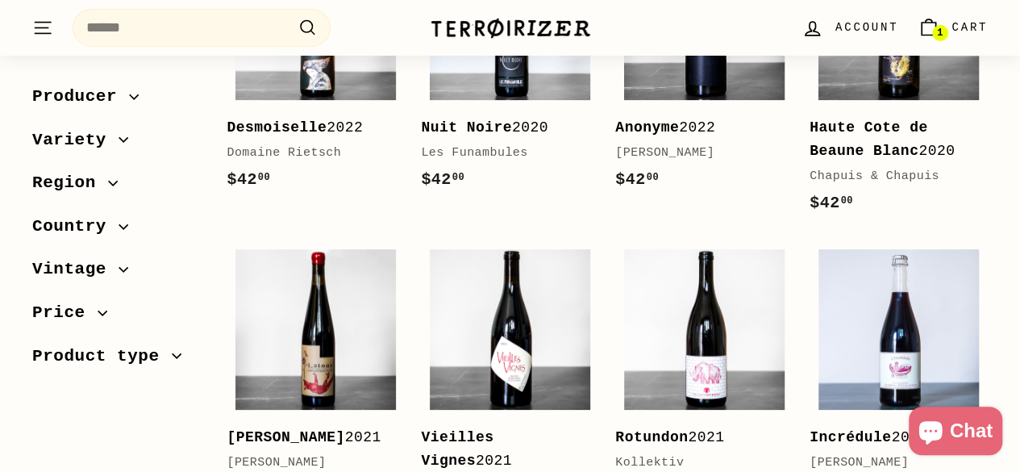
scroll to position [3064, 0]
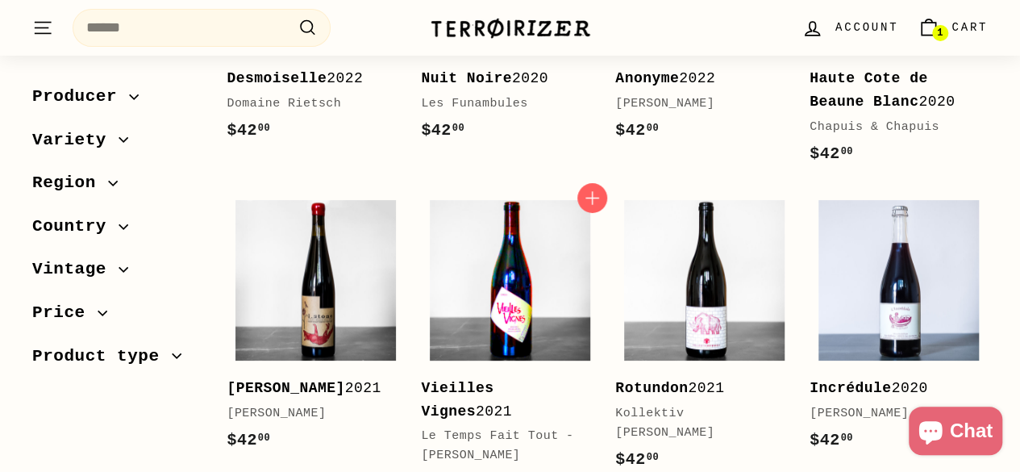
click at [495, 247] on img at bounding box center [510, 280] width 160 height 160
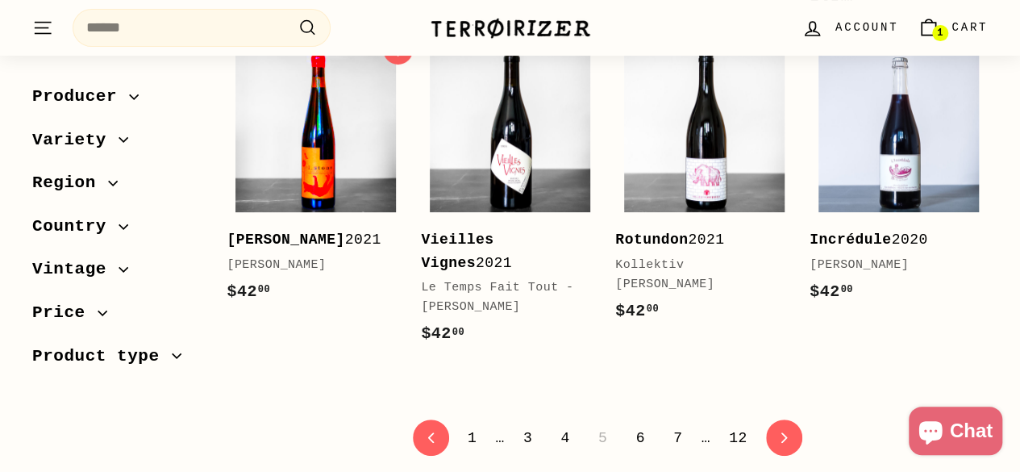
scroll to position [3367, 0]
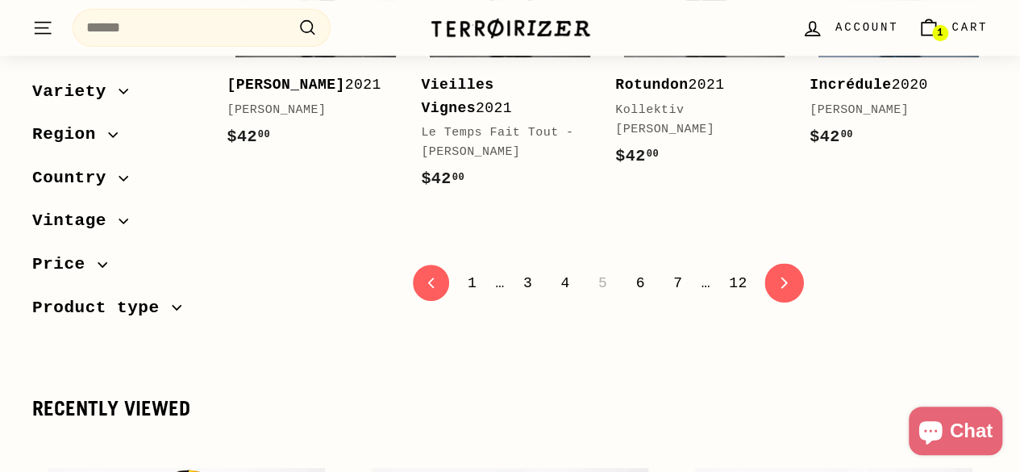
click at [764, 264] on link "icon-chevron Next" at bounding box center [784, 284] width 40 height 40
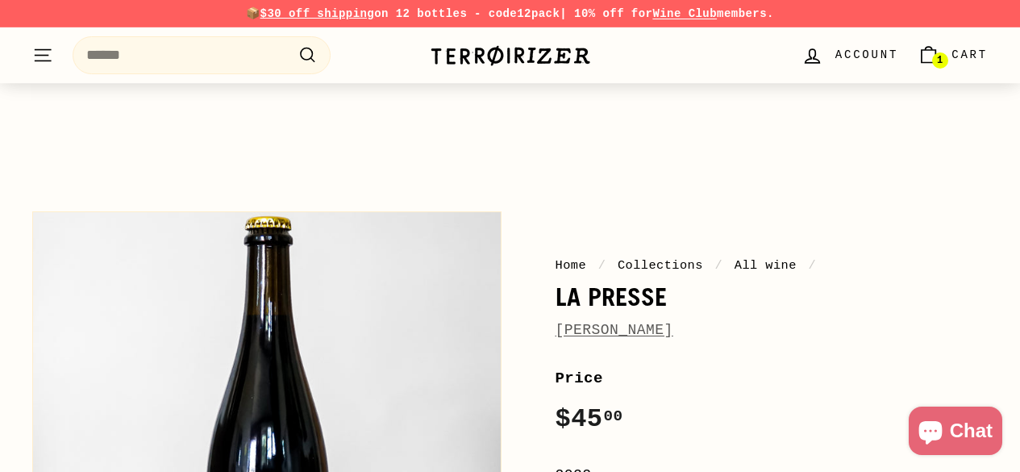
scroll to position [161, 0]
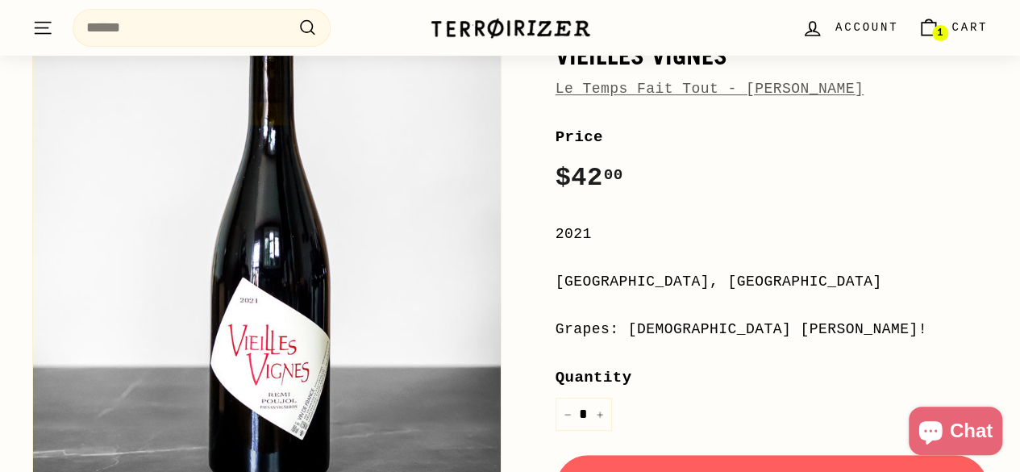
scroll to position [242, 0]
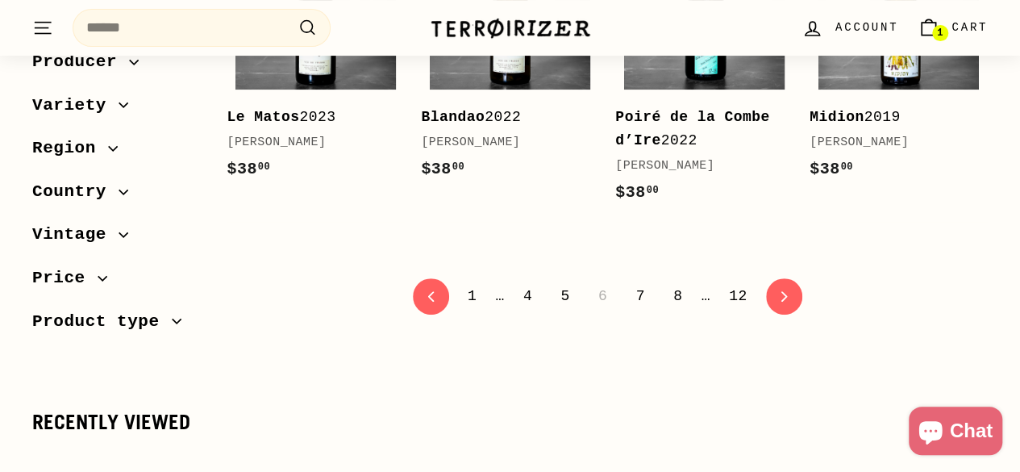
scroll to position [3305, 0]
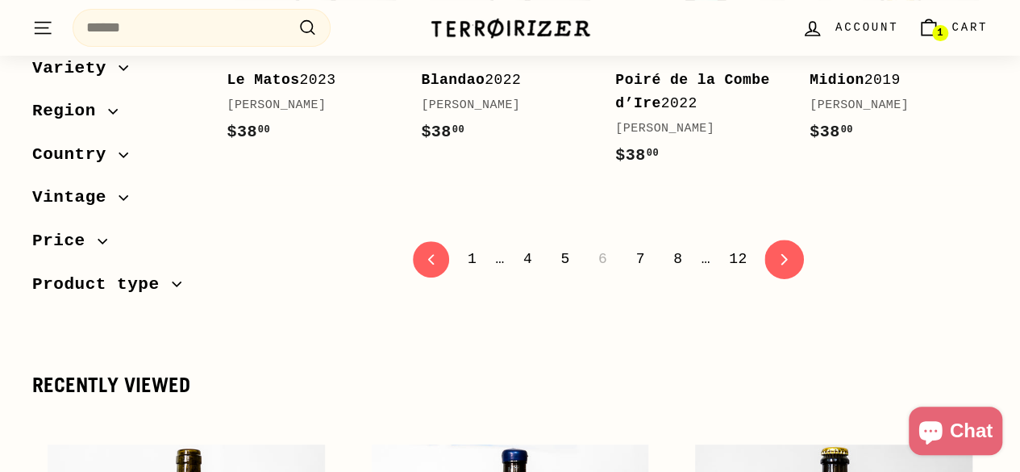
click at [768, 239] on link "icon-chevron Next" at bounding box center [784, 259] width 40 height 40
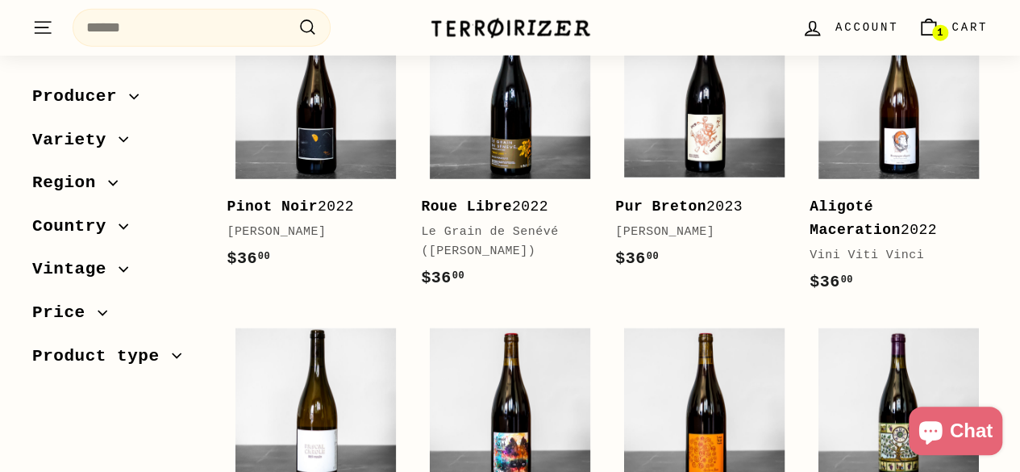
scroll to position [1935, 0]
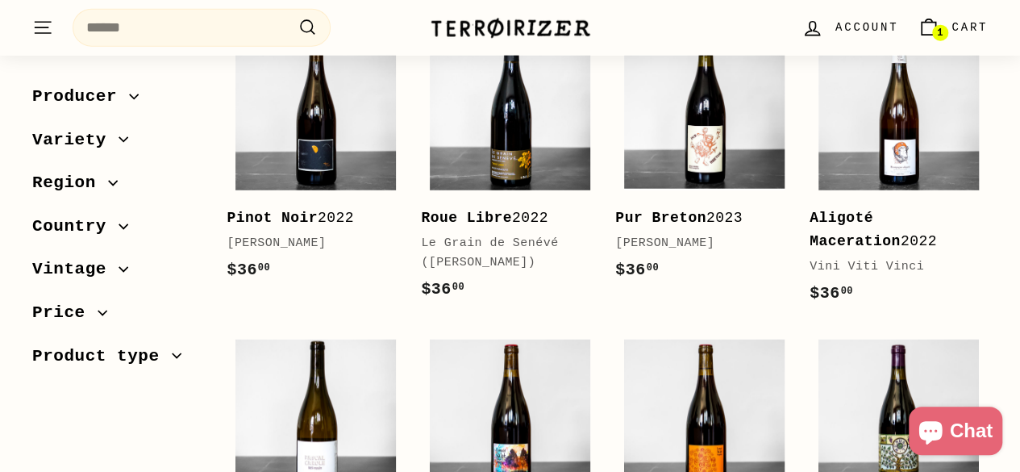
click at [890, 211] on b "Aligoté Maceration" at bounding box center [854, 230] width 91 height 40
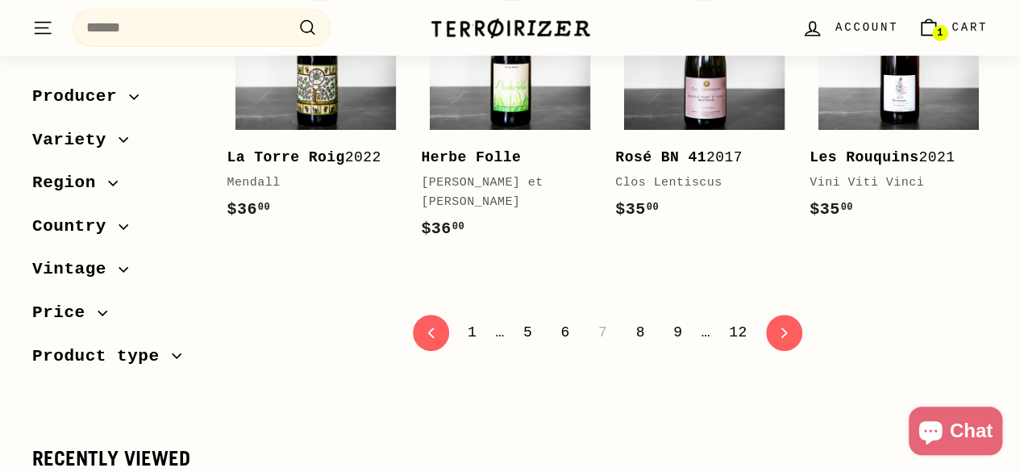
scroll to position [3296, 0]
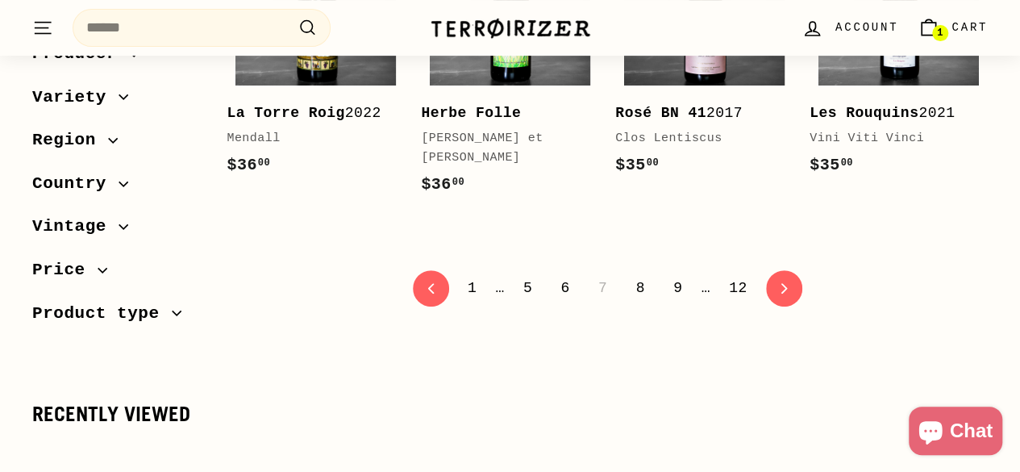
drag, startPoint x: 776, startPoint y: 258, endPoint x: 758, endPoint y: 231, distance: 32.6
click at [779, 283] on icon "icon-chevron" at bounding box center [784, 288] width 10 height 10
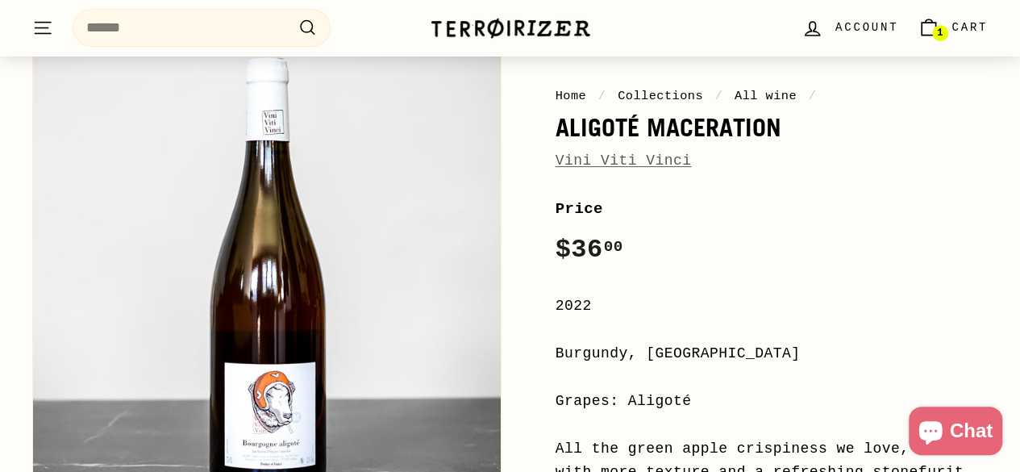
scroll to position [242, 0]
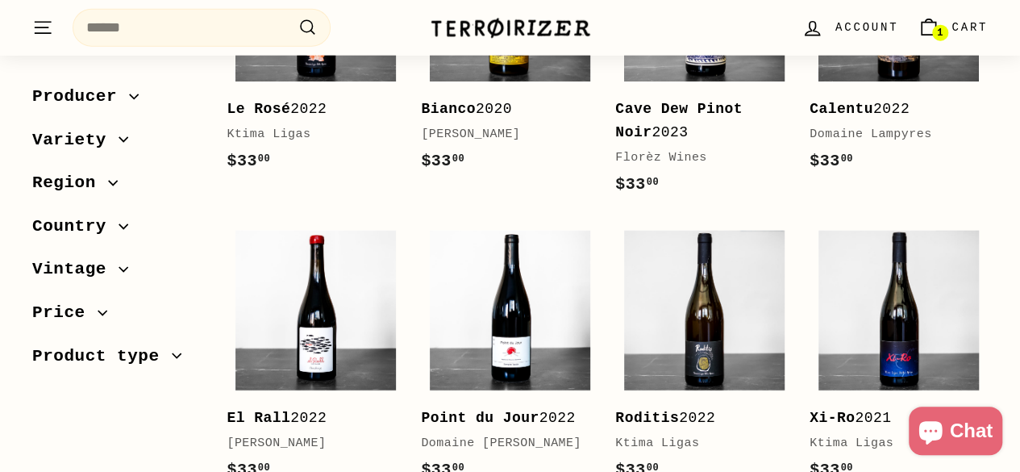
scroll to position [2015, 0]
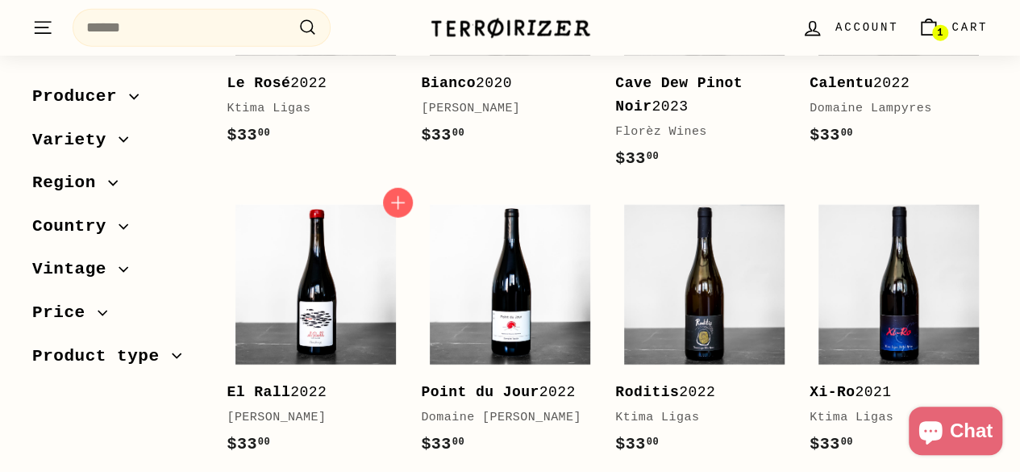
click at [334, 372] on link "El [PERSON_NAME] 2022 [PERSON_NAME] $33 00 $33.00" at bounding box center [316, 335] width 178 height 278
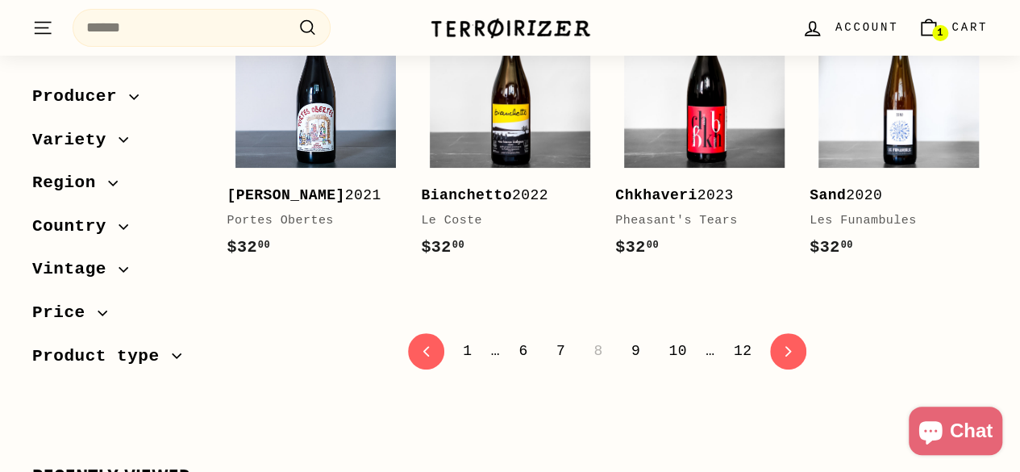
scroll to position [3213, 0]
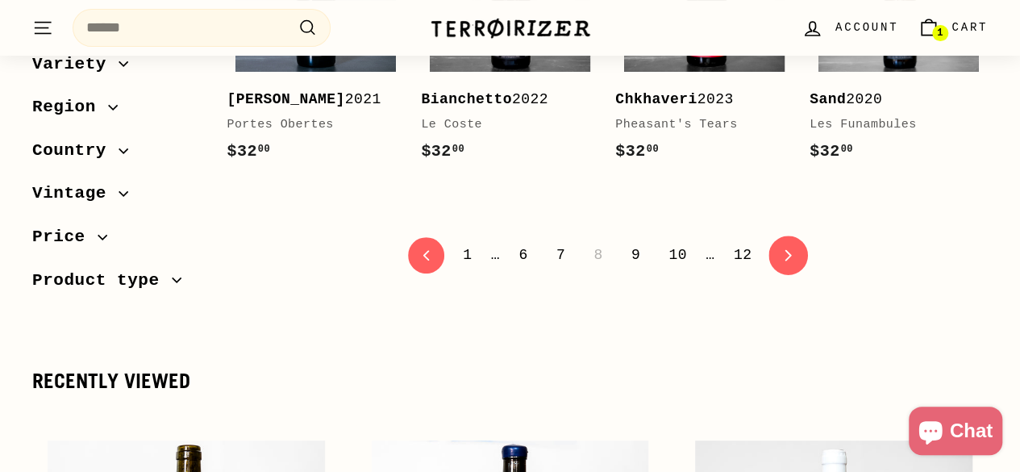
click at [783, 275] on link "icon-chevron Next" at bounding box center [789, 255] width 40 height 40
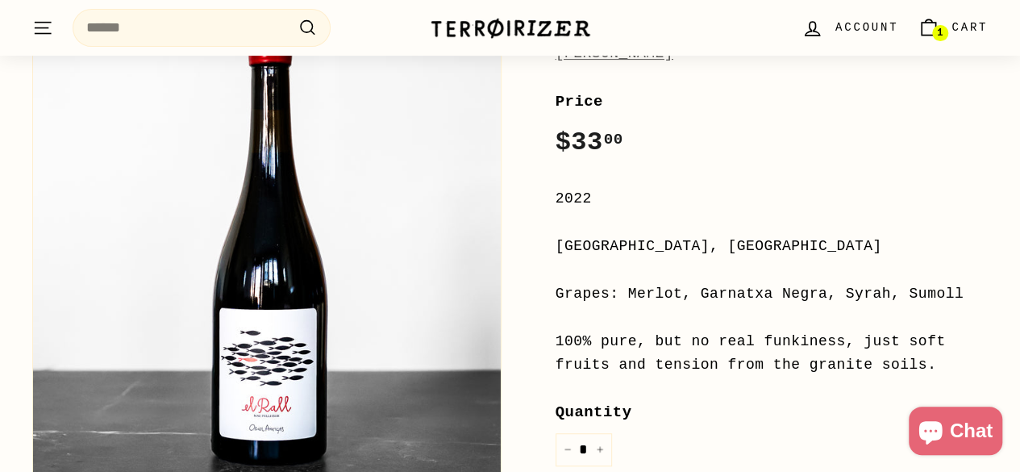
scroll to position [322, 0]
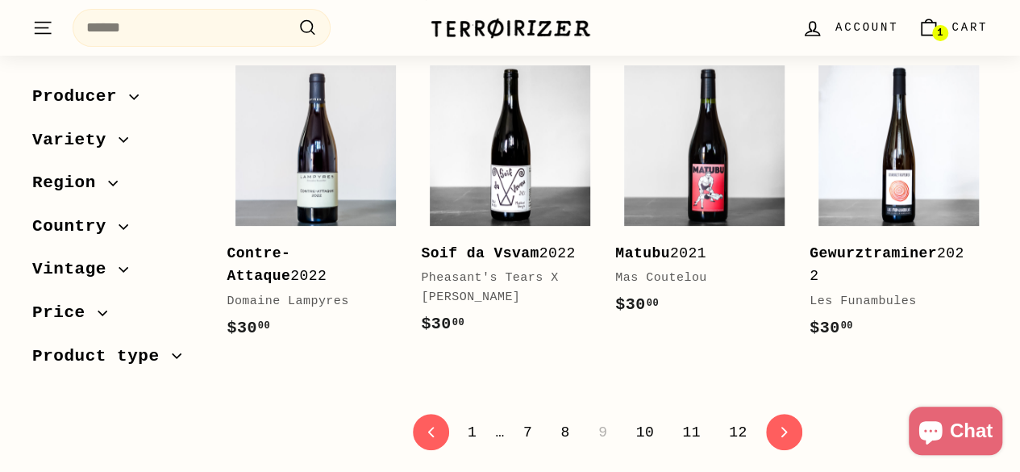
scroll to position [3225, 0]
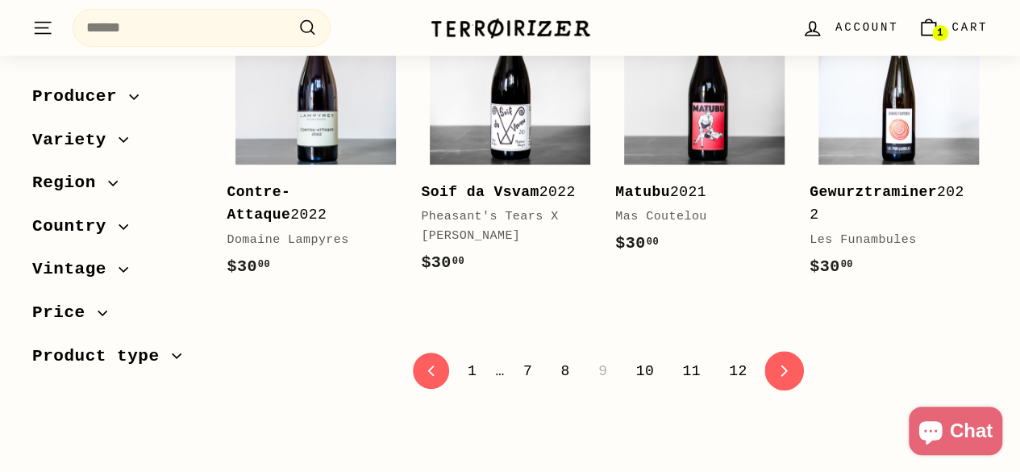
click at [777, 351] on link "icon-chevron Next" at bounding box center [784, 371] width 40 height 40
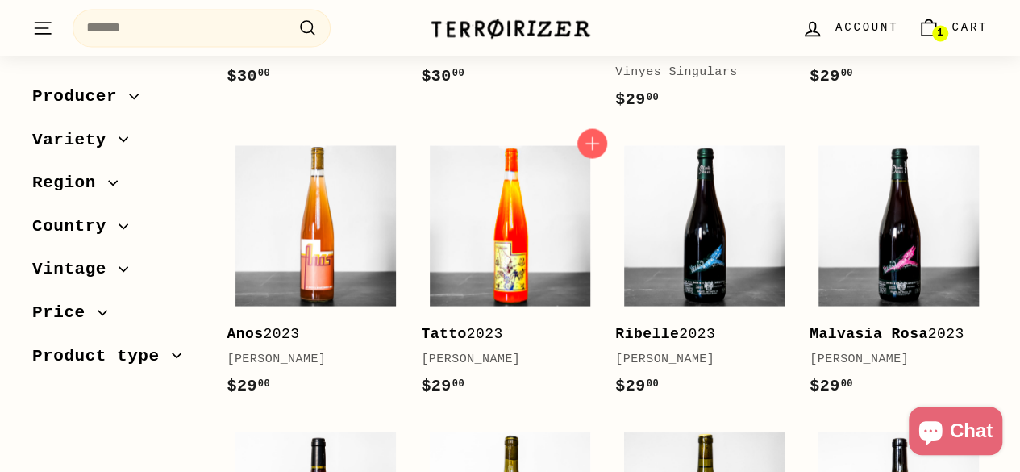
scroll to position [1451, 0]
